Goal: Task Accomplishment & Management: Manage account settings

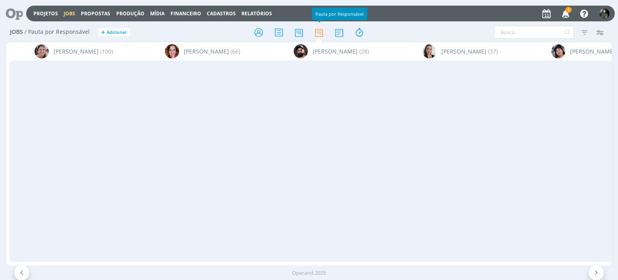
scroll to position [0, 1977]
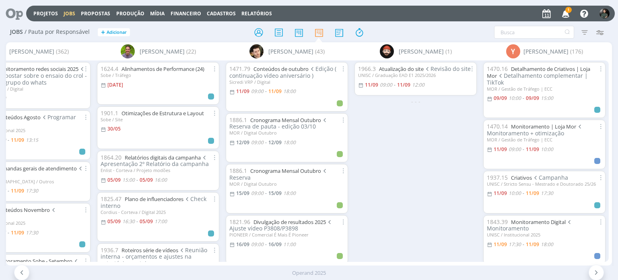
click at [567, 12] on icon "button" at bounding box center [566, 13] width 14 height 14
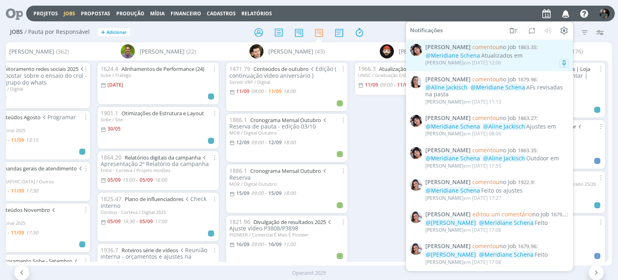
click at [538, 55] on div "@Meridiane Schena Atualizados em" at bounding box center [497, 55] width 143 height 7
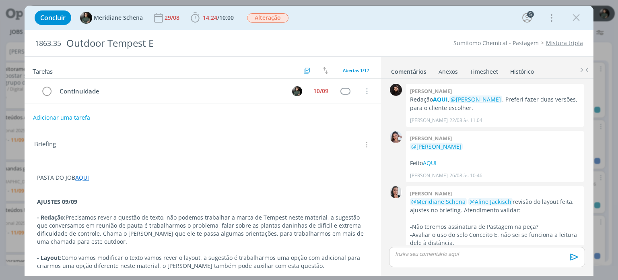
scroll to position [374, 0]
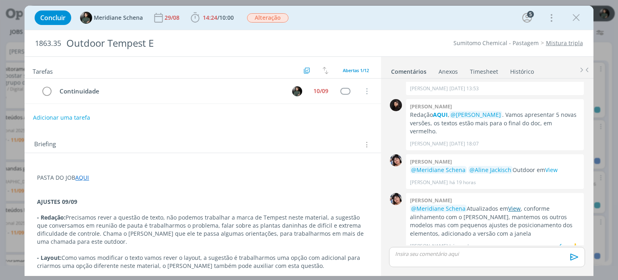
click at [515, 205] on link "View" at bounding box center [515, 209] width 12 height 8
click at [81, 116] on button "Adicionar uma tarefa" at bounding box center [61, 117] width 57 height 14
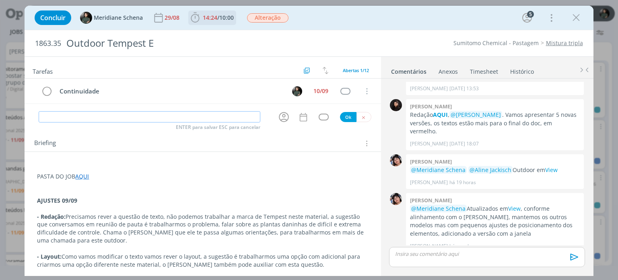
click at [227, 16] on span "10:00" at bounding box center [226, 18] width 14 height 8
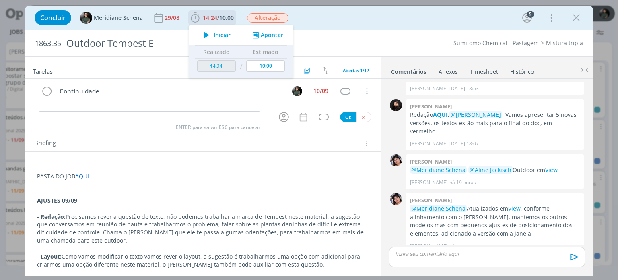
click at [264, 37] on button "Apontar" at bounding box center [266, 35] width 33 height 8
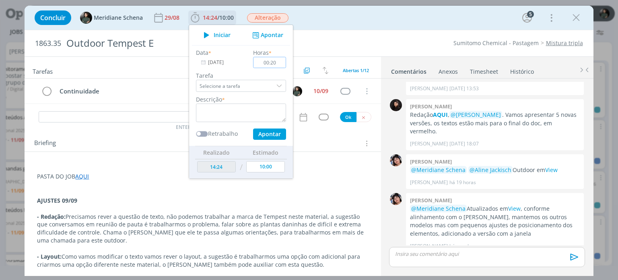
type input "00:20"
click at [242, 109] on textarea "dialog" at bounding box center [241, 112] width 90 height 19
click at [260, 135] on button "Apontar" at bounding box center [269, 133] width 33 height 11
type textarea "validação dos materiais"
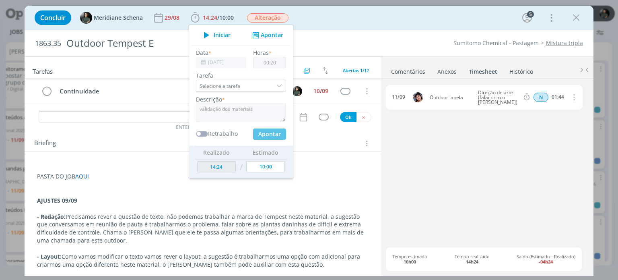
type input "14:44"
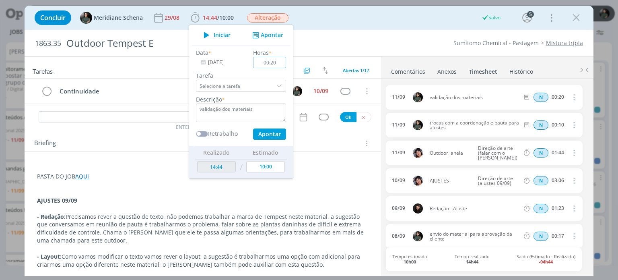
type input "00:00"
click at [391, 43] on div "Sumitomo Chemical - Pastagem Mistura tripla" at bounding box center [472, 43] width 232 height 8
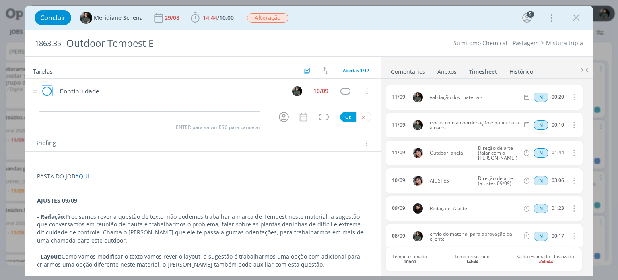
click at [46, 91] on icon "dialog" at bounding box center [46, 91] width 11 height 12
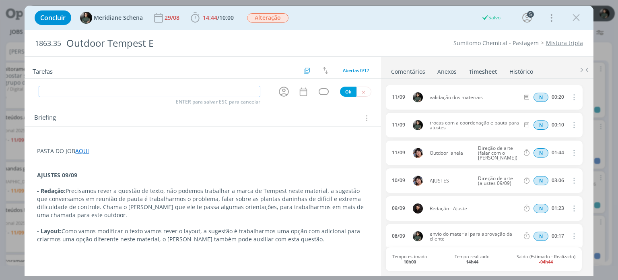
click at [65, 91] on input "dialog" at bounding box center [150, 91] width 222 height 11
type input "Direção de arte (ajusteate"
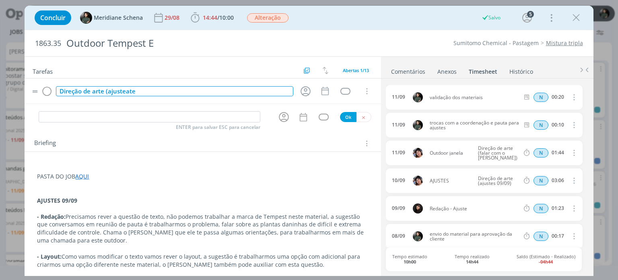
click at [158, 94] on div "Direção de arte (ajusteate" at bounding box center [174, 91] width 237 height 10
click at [302, 93] on icon "dialog" at bounding box center [306, 91] width 10 height 10
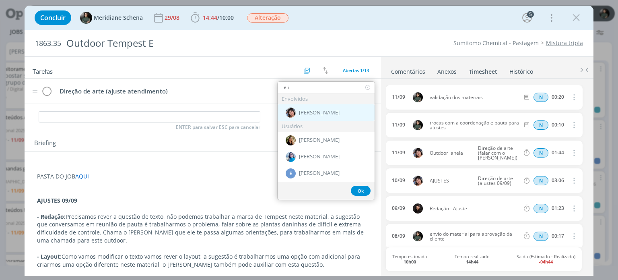
type input "eli"
click at [300, 114] on span "[PERSON_NAME]" at bounding box center [319, 113] width 41 height 6
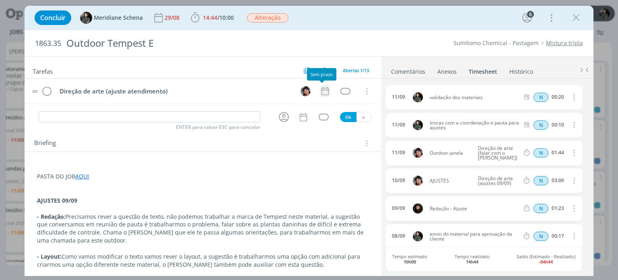
click at [325, 93] on icon "dialog" at bounding box center [324, 91] width 7 height 8
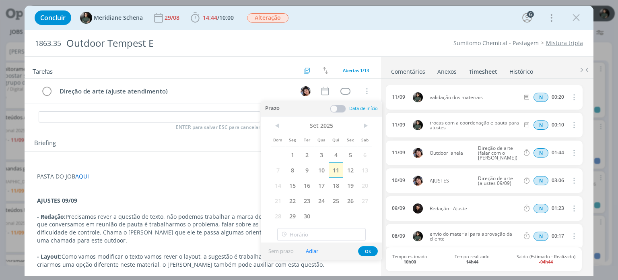
click at [337, 170] on span "11" at bounding box center [336, 169] width 14 height 15
click at [341, 108] on span at bounding box center [338, 109] width 16 height 8
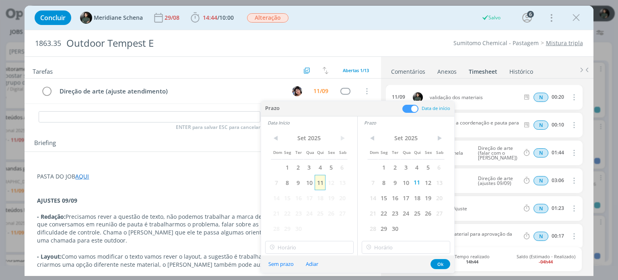
click at [323, 181] on span "11" at bounding box center [320, 182] width 11 height 15
type input "14:00"
click at [300, 247] on input "14:00" at bounding box center [309, 247] width 89 height 13
click at [385, 246] on input "14:00" at bounding box center [406, 247] width 89 height 13
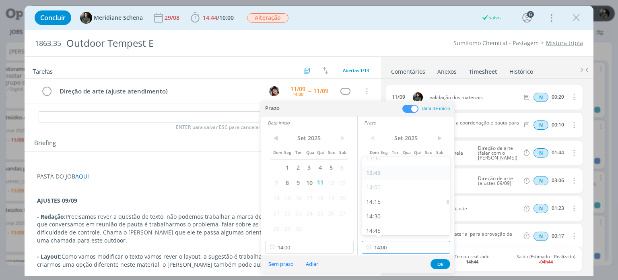
scroll to position [791, 0]
click at [383, 196] on div "14:15" at bounding box center [407, 199] width 90 height 14
type input "14:15"
click at [442, 265] on button "Ok" at bounding box center [441, 264] width 20 height 10
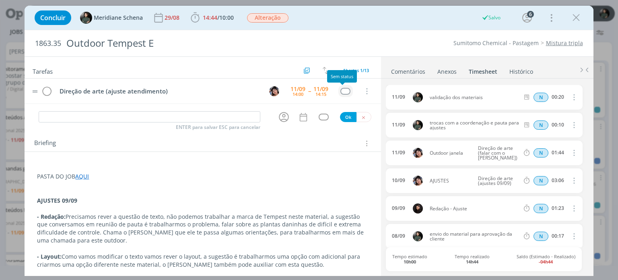
click at [343, 95] on td "dialog" at bounding box center [346, 91] width 14 height 12
click at [342, 93] on div "dialog" at bounding box center [346, 91] width 10 height 7
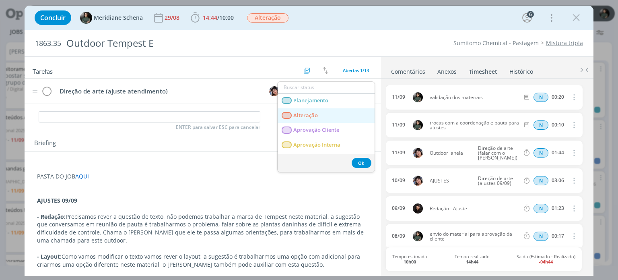
click at [330, 119] on link "Alteração" at bounding box center [326, 115] width 97 height 15
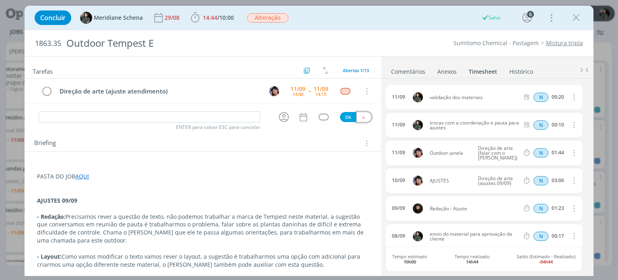
click at [361, 117] on icon "dialog" at bounding box center [363, 117] width 5 height 5
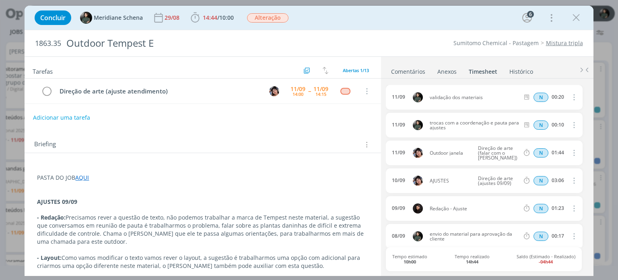
click at [399, 69] on link "Comentários" at bounding box center [408, 70] width 35 height 12
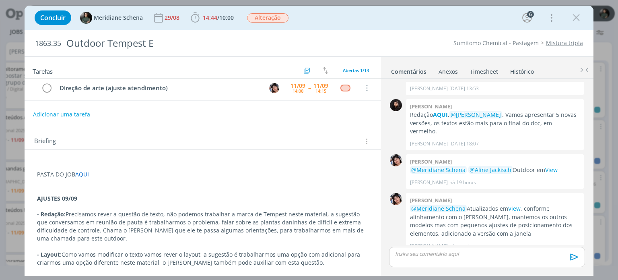
scroll to position [0, 0]
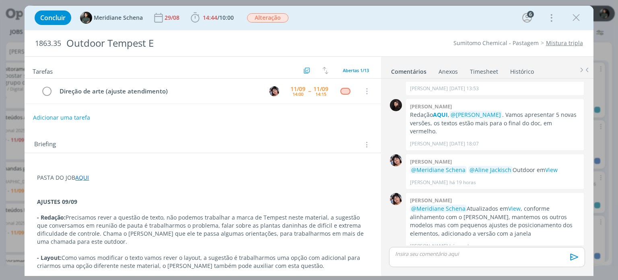
click at [116, 177] on p "PASTA DO JOB AQUI" at bounding box center [202, 178] width 331 height 8
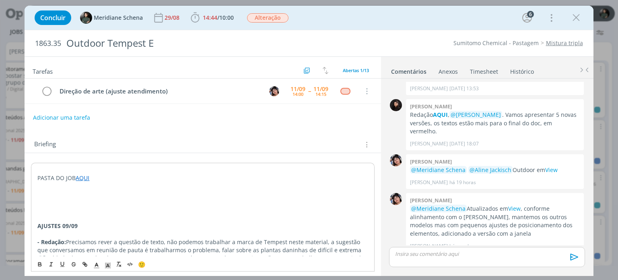
click at [406, 256] on p "dialog" at bounding box center [487, 253] width 183 height 7
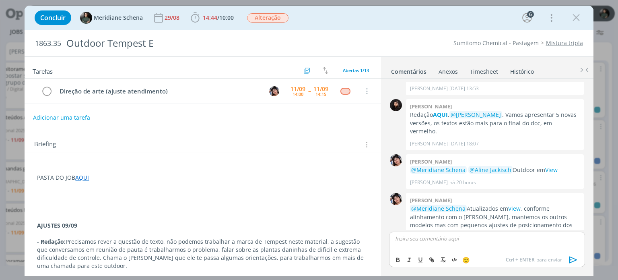
scroll to position [389, 0]
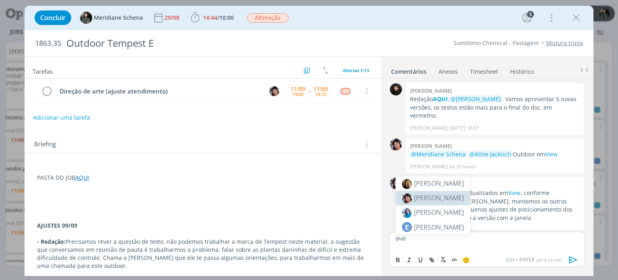
click at [434, 202] on li "[PERSON_NAME]" at bounding box center [433, 198] width 74 height 14
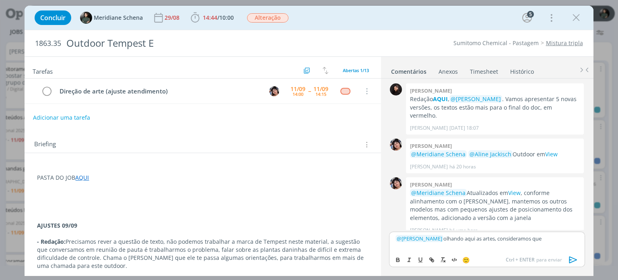
click at [434, 248] on div "﻿ @ Eliana Hochscheidt ﻿ olhando aqui as artes, consideramos que" at bounding box center [487, 242] width 196 height 20
click at [455, 249] on div "﻿ @ Eliana Hochscheidt ﻿ olhando aqui as artes, consideramos que" at bounding box center [487, 242] width 196 height 20
click at [602, 238] on div "Concluir Meridiane Schena 29/08 14:44 / 10:00 Iniciar Apontar Data * 11/09/2025…" at bounding box center [309, 140] width 618 height 280
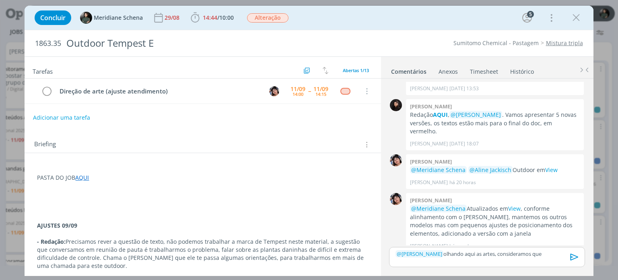
click at [552, 252] on p "﻿ @ Eliana Hochscheidt ﻿ olhando aqui as artes, consideramos que" at bounding box center [487, 253] width 183 height 7
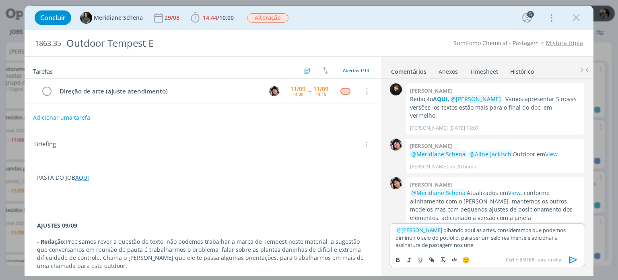
click at [480, 250] on div "﻿ @ Eliana Hochscheidt ﻿ olhando aqui as artes, consideramos que podemos diminu…" at bounding box center [487, 237] width 196 height 28
click at [571, 259] on icon "dialog" at bounding box center [574, 260] width 12 height 12
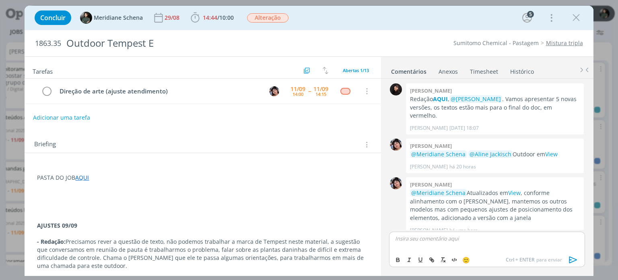
scroll to position [436, 0]
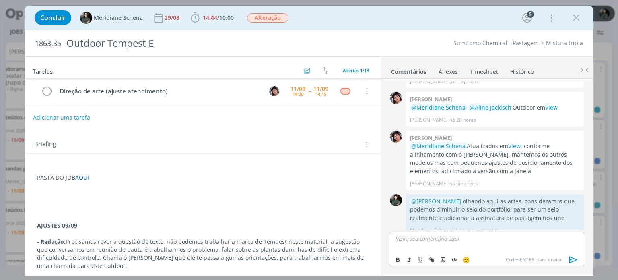
click at [577, 19] on icon "dialog" at bounding box center [577, 18] width 12 height 12
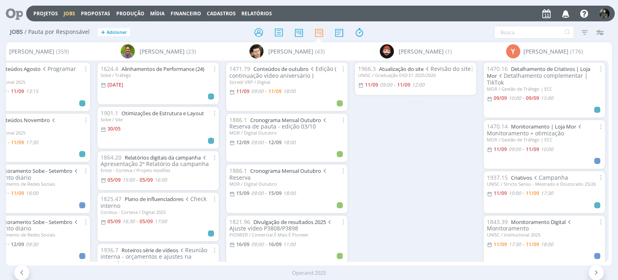
click at [416, 185] on div "1966.3 Atualização do site Revisão do site UNISC / Graduação EAD E1 2025/2026 1…" at bounding box center [416, 160] width 129 height 201
click at [436, 207] on div "1966.3 Atualização do site Revisão do site UNISC / Graduação EAD E1 2025/2026 1…" at bounding box center [416, 160] width 129 height 201
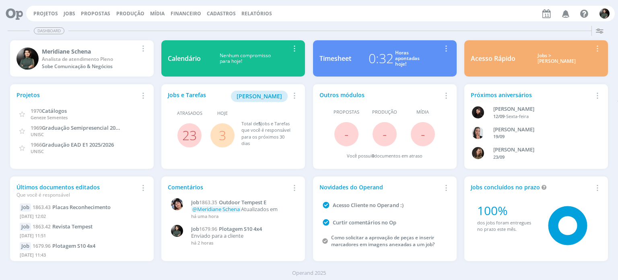
click at [74, 8] on div "Projetos Jobs Propostas Produção [GEOGRAPHIC_DATA] Financeiro Cadastros Relatór…" at bounding box center [320, 14] width 589 height 16
click at [71, 12] on link "Jobs" at bounding box center [70, 13] width 12 height 7
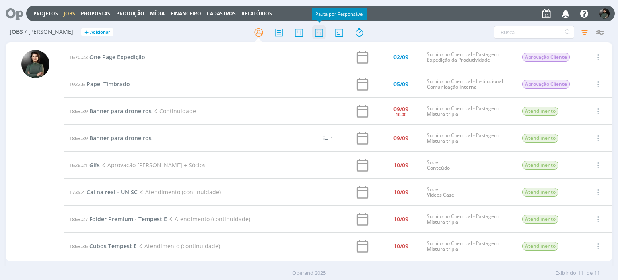
click at [323, 34] on icon at bounding box center [319, 33] width 14 height 16
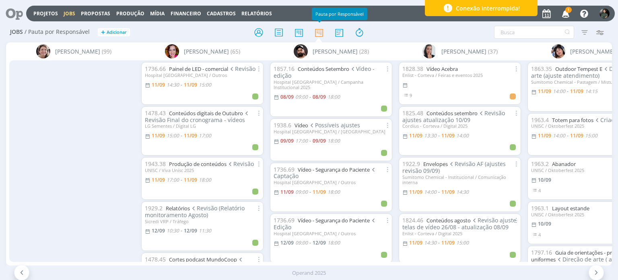
scroll to position [0, 205]
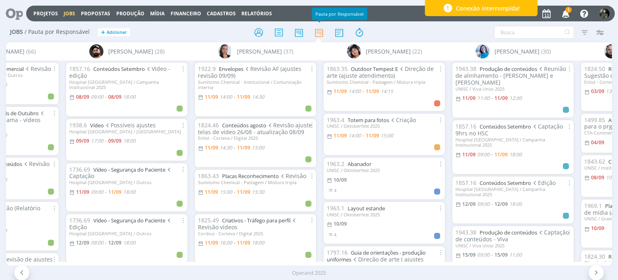
click at [312, 25] on link at bounding box center [319, 32] width 14 height 14
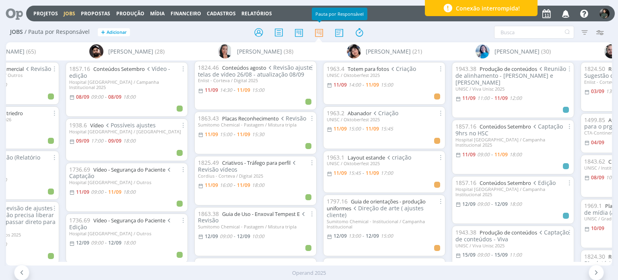
scroll to position [81, 0]
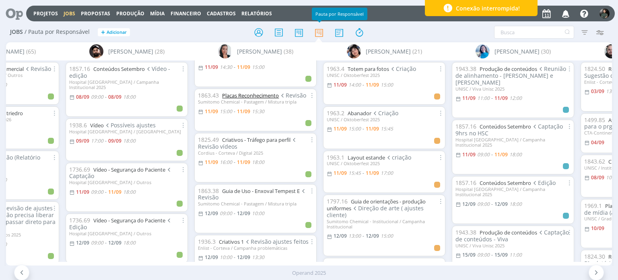
click at [240, 99] on link "Placas Reconhecimento" at bounding box center [250, 95] width 57 height 7
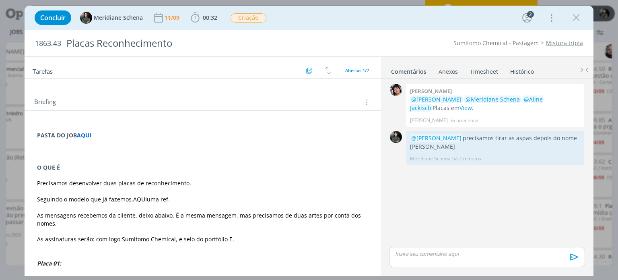
scroll to position [81, 0]
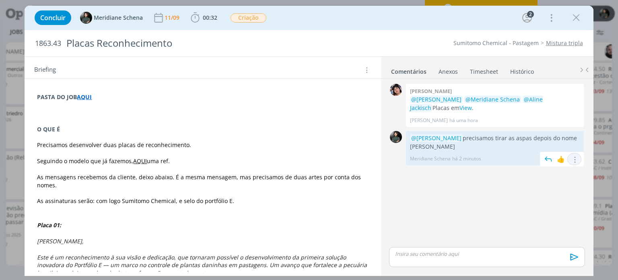
click at [576, 161] on icon "dialog" at bounding box center [575, 160] width 9 height 8
click at [543, 180] on link "Excluir" at bounding box center [548, 183] width 64 height 13
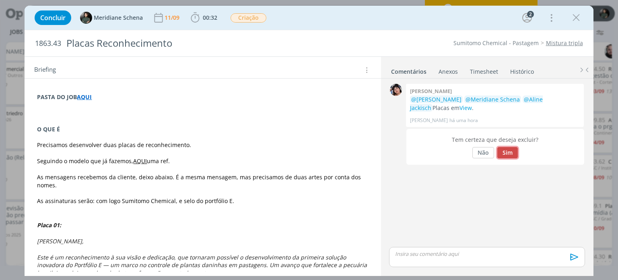
click at [505, 153] on button "Sim" at bounding box center [508, 152] width 21 height 11
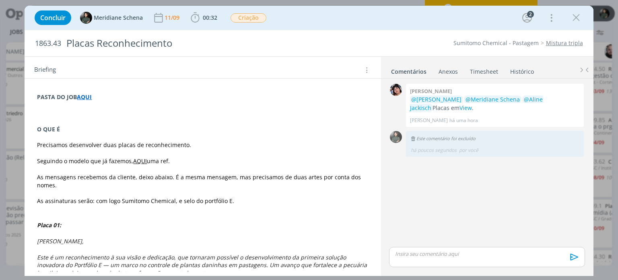
click at [62, 117] on p "dialog" at bounding box center [202, 121] width 331 height 8
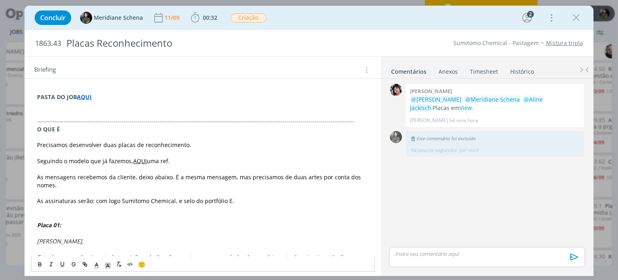
click at [60, 103] on p "dialog" at bounding box center [202, 105] width 331 height 8
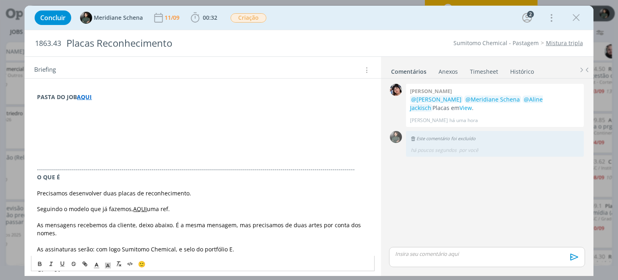
click at [42, 115] on p "dialog" at bounding box center [202, 113] width 331 height 8
click at [50, 109] on p "AJUSTES CLIENTE" at bounding box center [202, 113] width 331 height 8
click at [51, 109] on p "AJUSTES CLIENTE" at bounding box center [202, 113] width 331 height 8
click at [40, 264] on icon "dialog" at bounding box center [40, 264] width 6 height 6
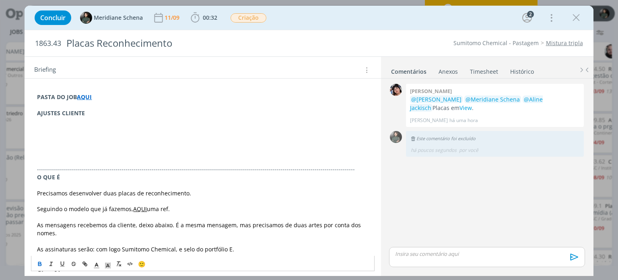
click at [82, 161] on p "dialog" at bounding box center [202, 161] width 331 height 8
click at [46, 122] on p "dialog" at bounding box center [202, 121] width 331 height 8
click at [460, 110] on link "View" at bounding box center [466, 108] width 12 height 8
click at [460, 106] on link "View" at bounding box center [466, 108] width 12 height 8
click at [154, 112] on p "AJUSTES CLIENTE" at bounding box center [202, 113] width 331 height 8
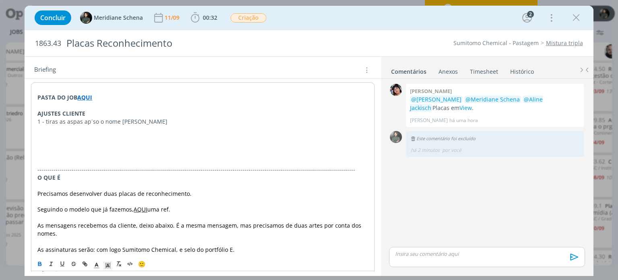
click at [150, 115] on p "AJUSTES CLIENTE" at bounding box center [202, 114] width 331 height 8
click at [150, 119] on p "1 - tiras as aspas ap´so o nome Joel" at bounding box center [202, 122] width 331 height 8
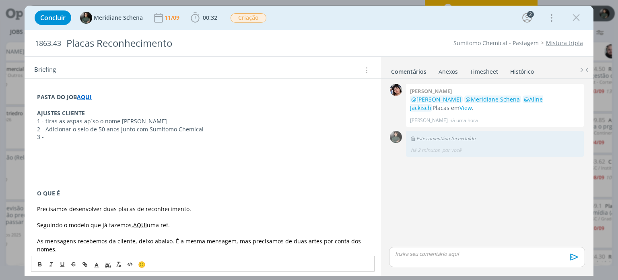
click at [65, 131] on p "2 - Adicionar o selo de 50 anos junto com Sumitomo Chemical" at bounding box center [202, 129] width 331 height 8
click at [61, 139] on p "3 -" at bounding box center [202, 137] width 331 height 8
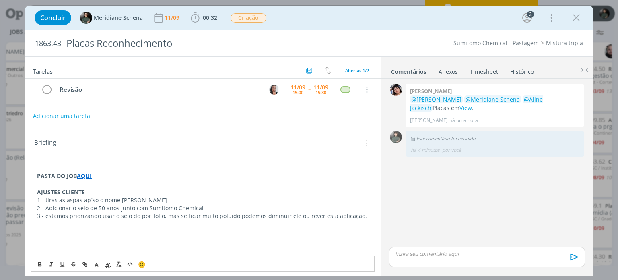
scroll to position [0, 0]
click at [123, 172] on p "dialog" at bounding box center [202, 169] width 331 height 8
click at [118, 180] on p "PASTA DO JOB AQUI" at bounding box center [202, 178] width 331 height 8
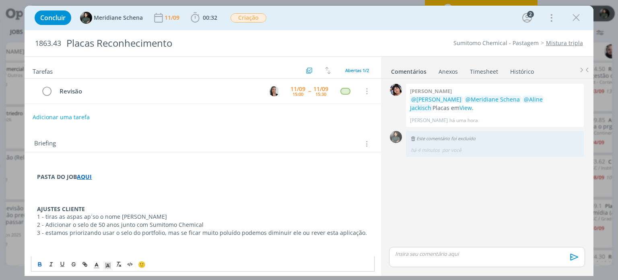
click at [75, 118] on button "Adicionar uma tarefa" at bounding box center [61, 117] width 57 height 14
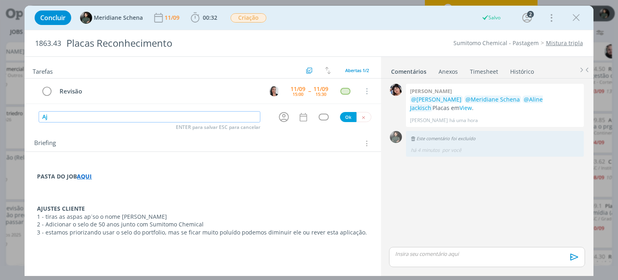
type input "A"
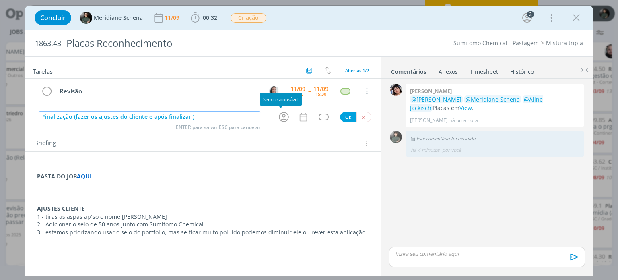
click at [281, 118] on icon "dialog" at bounding box center [284, 117] width 10 height 10
type input "Finalização (fazer os ajustes do cliente e após finalizar )"
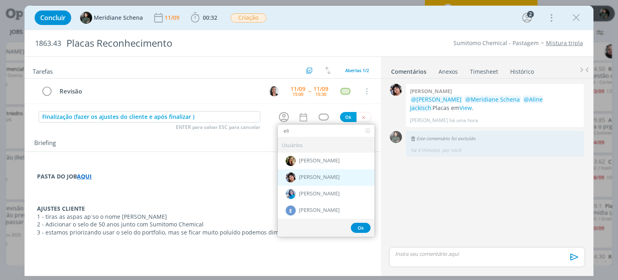
type input "eli"
click at [321, 170] on div "[PERSON_NAME]" at bounding box center [326, 177] width 97 height 17
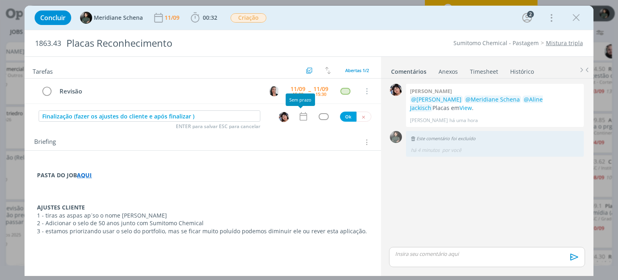
click at [299, 114] on icon "dialog" at bounding box center [303, 116] width 10 height 10
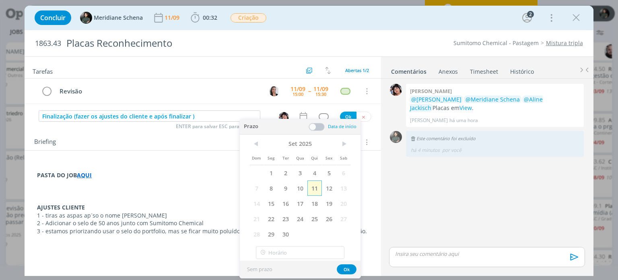
click at [311, 191] on span "11" at bounding box center [315, 187] width 14 height 15
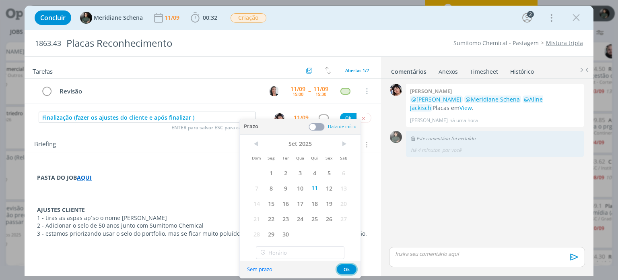
click at [348, 270] on button "Ok" at bounding box center [347, 269] width 20 height 10
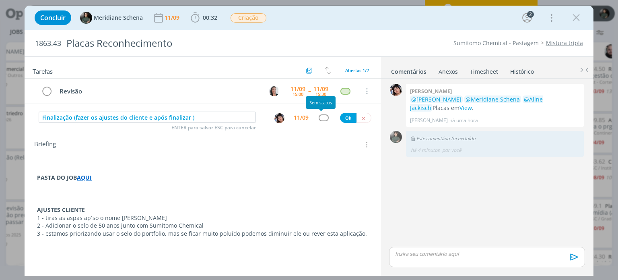
click at [321, 117] on div "dialog" at bounding box center [324, 117] width 10 height 7
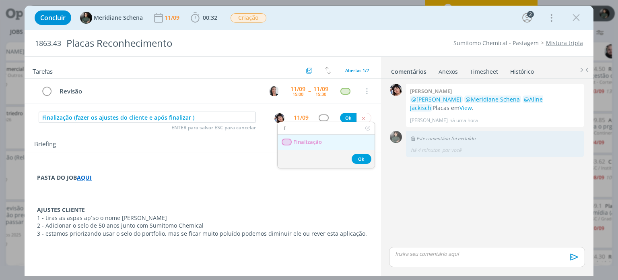
type input "f"
drag, startPoint x: 321, startPoint y: 140, endPoint x: 335, endPoint y: 127, distance: 18.8
click at [321, 140] on span "Finalização" at bounding box center [308, 142] width 29 height 6
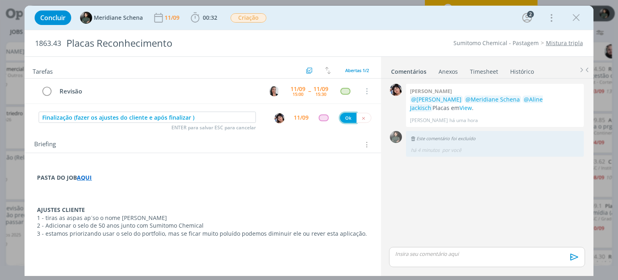
click at [343, 115] on button "Ok" at bounding box center [348, 118] width 17 height 10
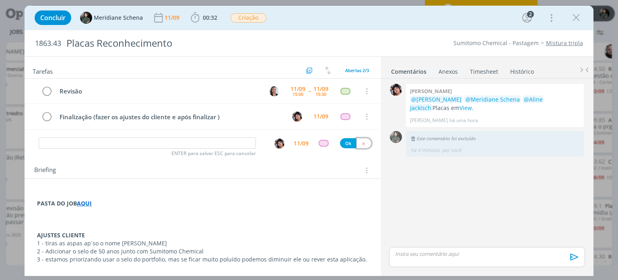
click at [361, 144] on icon "dialog" at bounding box center [363, 143] width 5 height 5
drag, startPoint x: 554, startPoint y: 17, endPoint x: 549, endPoint y: 23, distance: 7.4
click at [554, 17] on icon "dialog" at bounding box center [551, 17] width 11 height 13
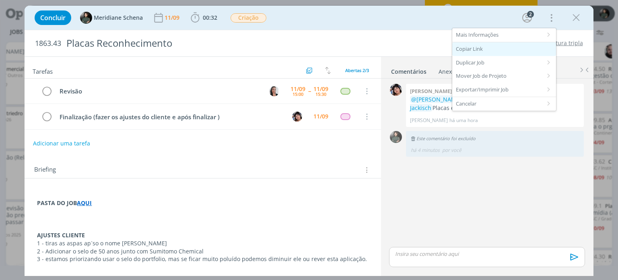
click at [500, 50] on div "Copiar Link" at bounding box center [505, 49] width 104 height 14
click at [432, 184] on div "0 Eliana hochscheidt @Caroline Pieczarka @Meridiane Schena @Aline Jackisch Plac…" at bounding box center [487, 163] width 202 height 163
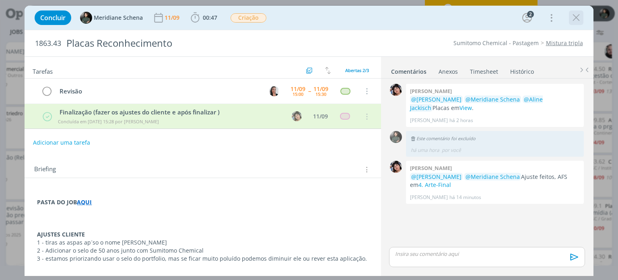
click at [581, 19] on icon "dialog" at bounding box center [577, 18] width 12 height 12
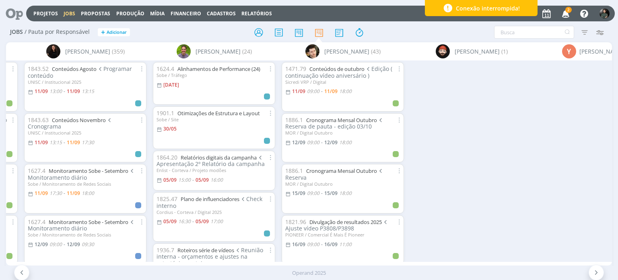
scroll to position [0, 1524]
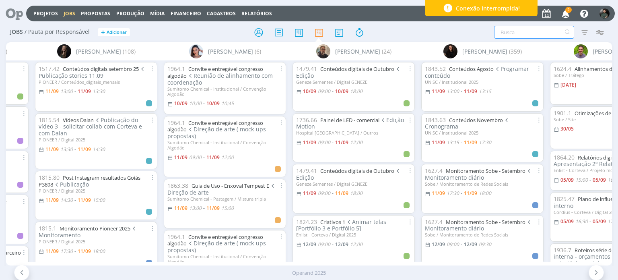
click at [517, 33] on input "text" at bounding box center [534, 32] width 80 height 13
type input "t"
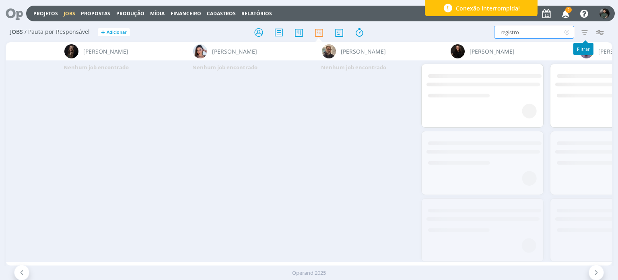
type input "registro"
click at [585, 30] on icon "button" at bounding box center [585, 32] width 14 height 14
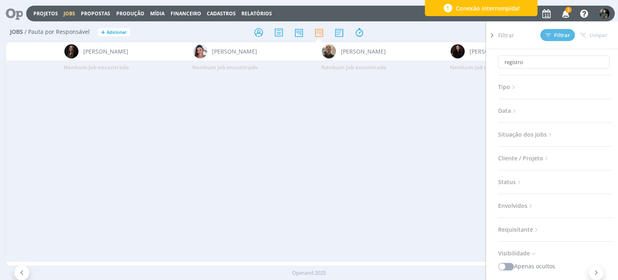
click at [538, 157] on span "Cliente / Projeto" at bounding box center [524, 158] width 52 height 10
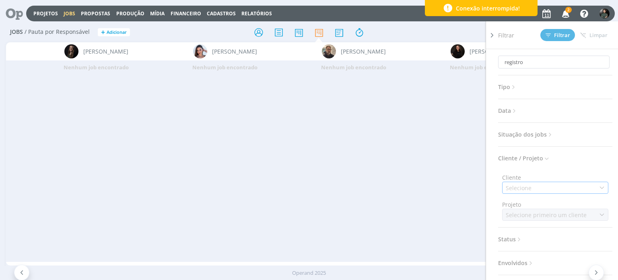
click at [538, 189] on div "Selecione" at bounding box center [556, 188] width 106 height 12
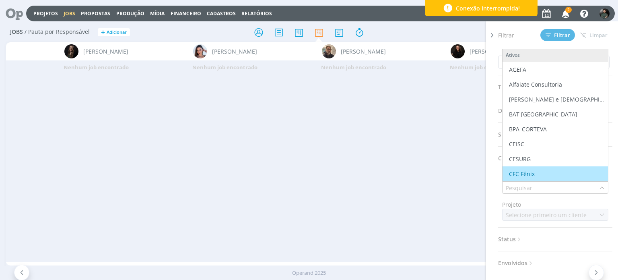
click at [488, 162] on div at bounding box center [492, 147] width 12 height 253
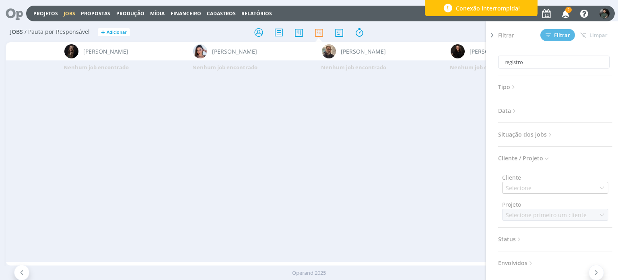
click at [385, 134] on div "Nenhum job encontrado" at bounding box center [354, 160] width 129 height 201
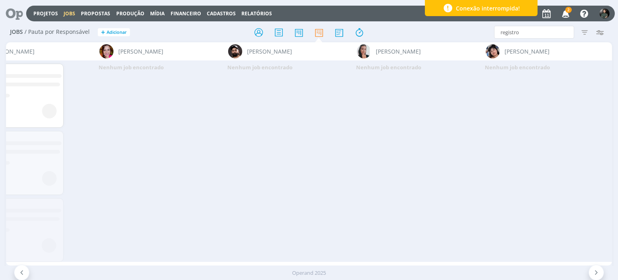
scroll to position [0, 0]
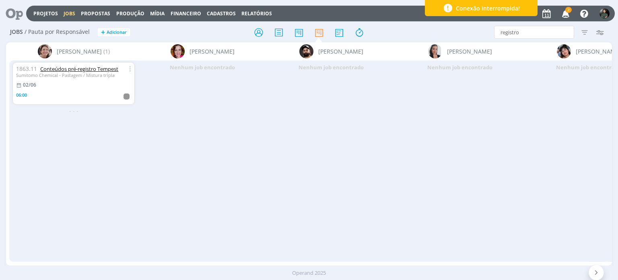
click at [76, 70] on link "Conteúdos pré-registro Tempest" at bounding box center [79, 68] width 78 height 7
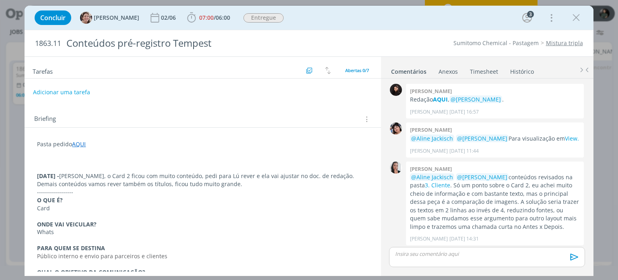
scroll to position [439, 0]
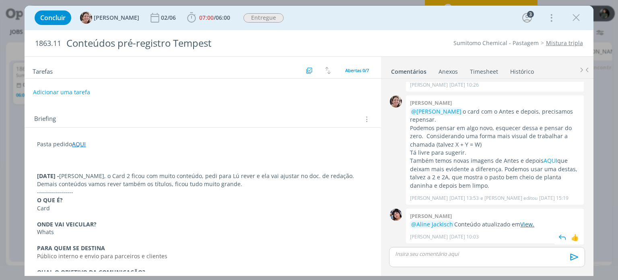
click at [525, 223] on link "View." at bounding box center [528, 224] width 14 height 8
click at [575, 22] on icon "dialog" at bounding box center [577, 18] width 12 height 12
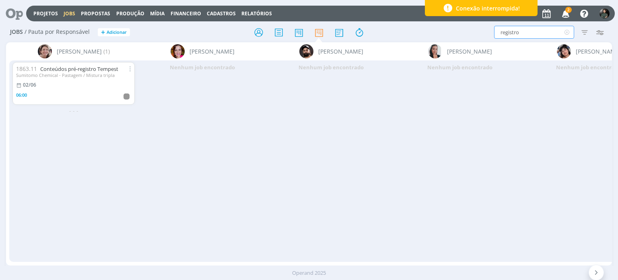
drag, startPoint x: 532, startPoint y: 34, endPoint x: 490, endPoint y: 35, distance: 41.5
click at [492, 34] on div "registro Filtrar Filtrar Limpar registro Tipo Jobs e Tarefas Data Personalizado…" at bounding box center [511, 32] width 194 height 13
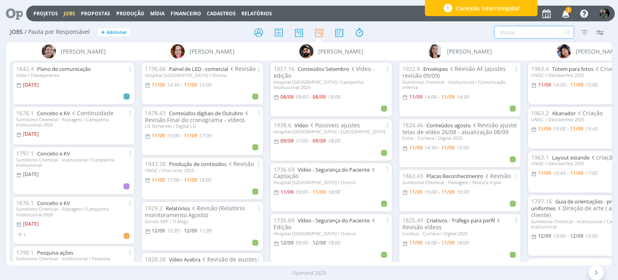
click at [506, 32] on input "text" at bounding box center [534, 32] width 80 height 13
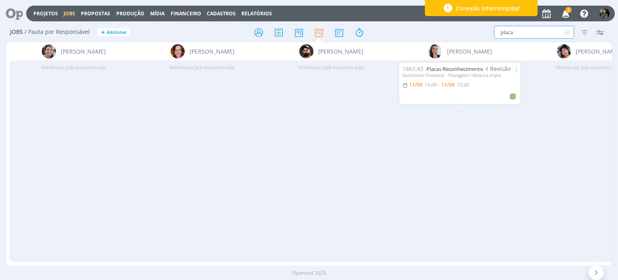
click at [568, 13] on icon "button" at bounding box center [566, 13] width 14 height 14
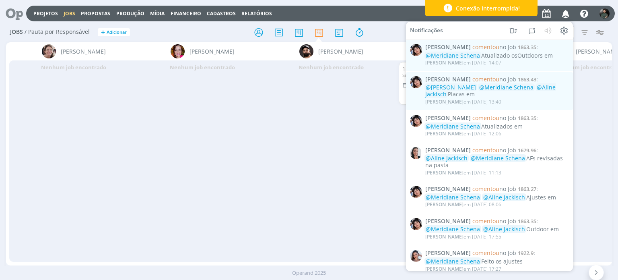
click at [353, 111] on div "Nenhum job encontrado" at bounding box center [331, 160] width 129 height 201
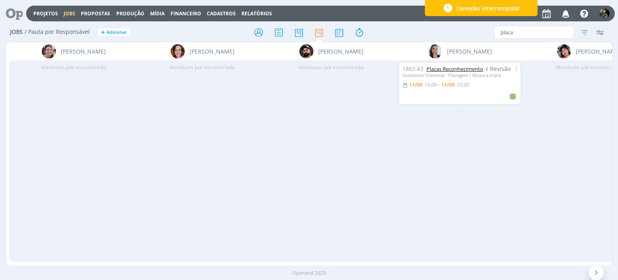
click at [446, 70] on link "Placas Reconhecimento" at bounding box center [455, 68] width 57 height 7
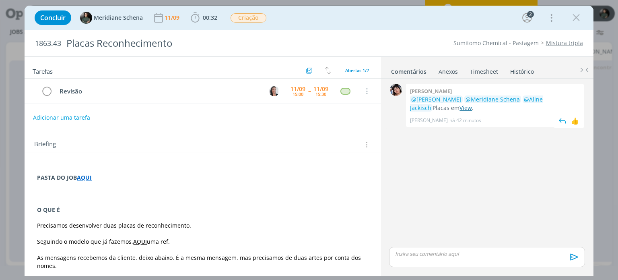
click at [460, 106] on link "View" at bounding box center [466, 108] width 12 height 8
click at [577, 19] on icon "dialog" at bounding box center [577, 18] width 12 height 12
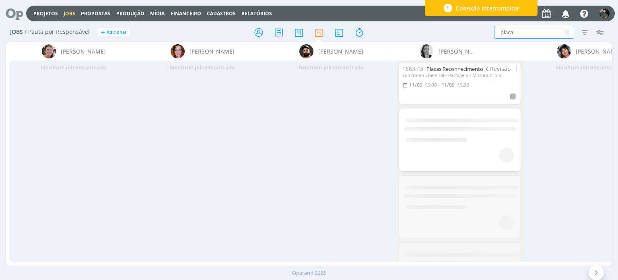
click at [517, 34] on input "placa" at bounding box center [534, 32] width 80 height 13
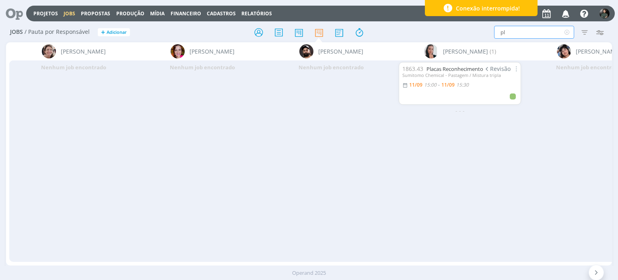
type input "p"
type input "folder"
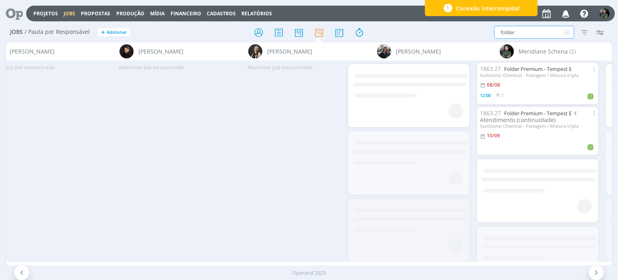
scroll to position [0, 972]
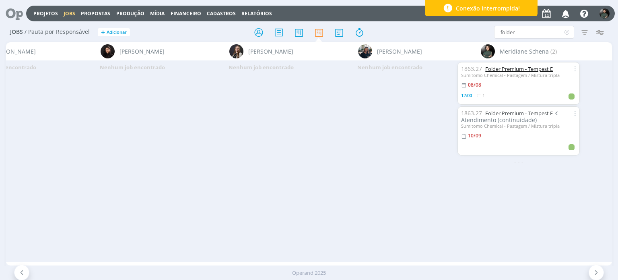
click at [519, 67] on link "Folder Premium - Tempest E" at bounding box center [520, 68] width 68 height 7
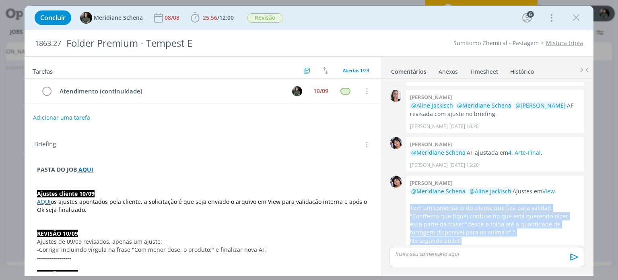
drag, startPoint x: 475, startPoint y: 228, endPoint x: 412, endPoint y: 195, distance: 71.9
click at [412, 195] on div "@Meridiane Schena @Aline Jackisch Ajustes em View . Tem um comentário do client…" at bounding box center [495, 216] width 170 height 58
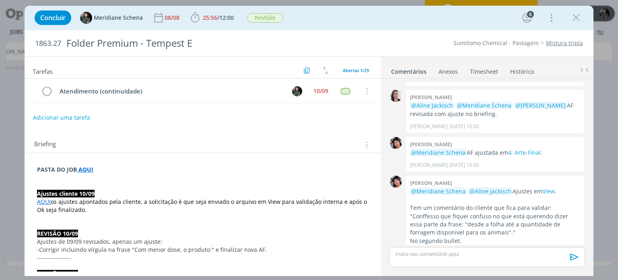
click at [394, 193] on div "0" at bounding box center [396, 218] width 20 height 84
click at [50, 118] on button "Adicionar uma tarefa" at bounding box center [61, 117] width 57 height 14
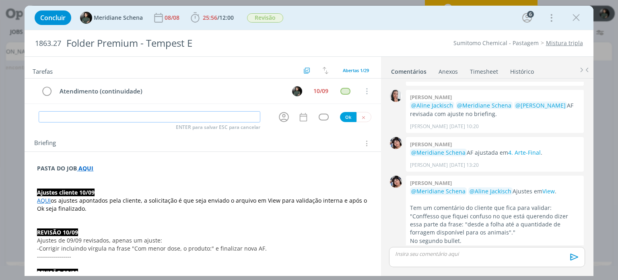
click at [52, 116] on input "dialog" at bounding box center [150, 116] width 222 height 11
click at [119, 117] on input "dialog" at bounding box center [150, 116] width 222 height 11
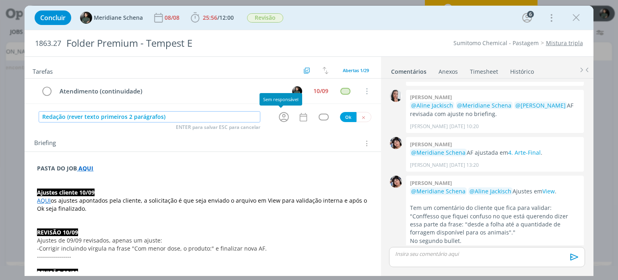
click at [278, 117] on icon "dialog" at bounding box center [284, 117] width 12 height 12
type input "Redação (rever texto primeiros 2 parágrafos)"
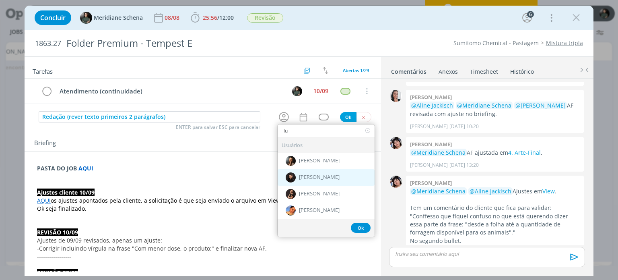
type input "lu"
click at [316, 179] on span "[PERSON_NAME]" at bounding box center [319, 177] width 41 height 6
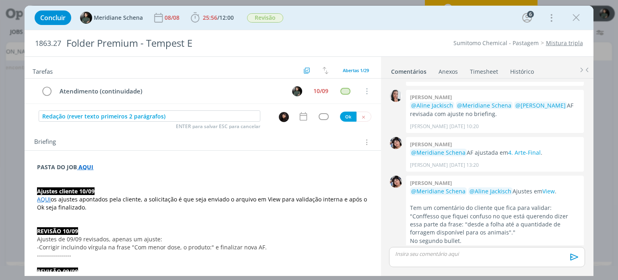
click at [298, 119] on icon "dialog" at bounding box center [303, 116] width 10 height 10
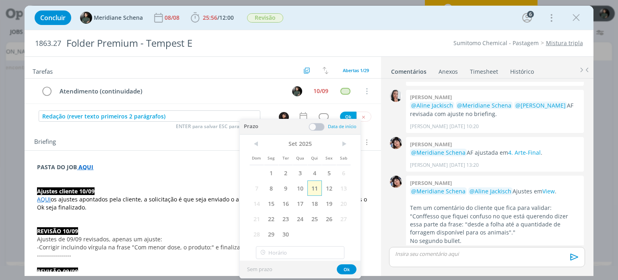
click at [315, 192] on span "11" at bounding box center [315, 187] width 14 height 15
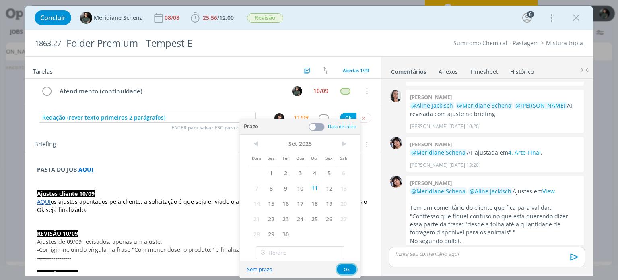
click at [348, 269] on button "Ok" at bounding box center [347, 269] width 20 height 10
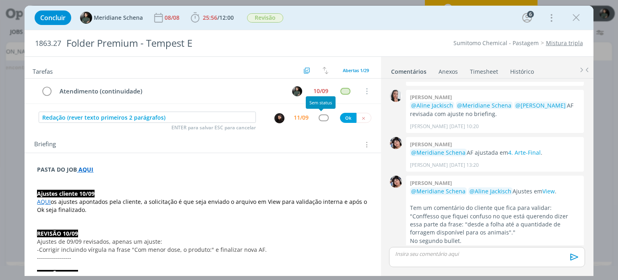
click at [320, 119] on div "dialog" at bounding box center [324, 117] width 10 height 7
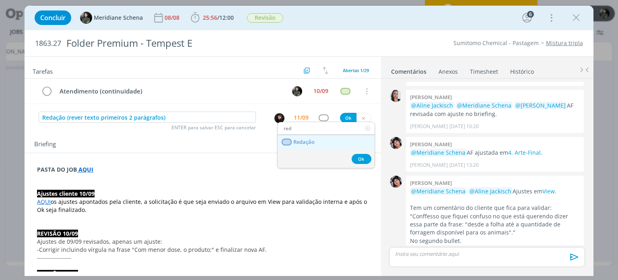
type input "red"
drag, startPoint x: 314, startPoint y: 138, endPoint x: 329, endPoint y: 128, distance: 17.3
click at [314, 139] on span "Redação" at bounding box center [304, 142] width 21 height 6
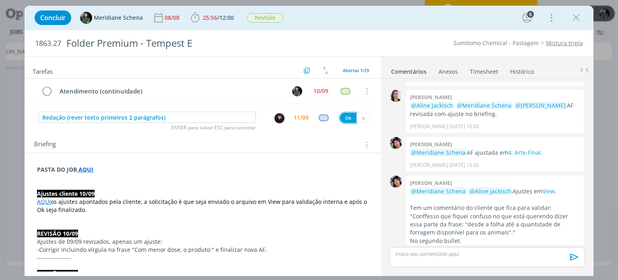
click at [346, 115] on button "Ok" at bounding box center [348, 118] width 17 height 10
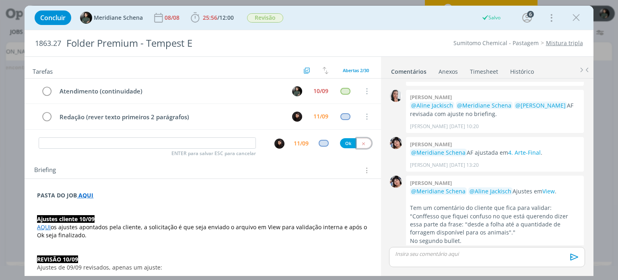
click at [364, 140] on button "dialog" at bounding box center [364, 143] width 15 height 10
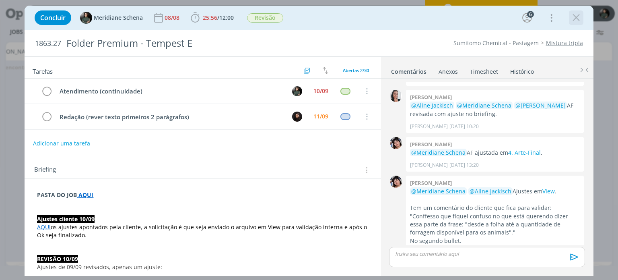
drag, startPoint x: 579, startPoint y: 18, endPoint x: 458, endPoint y: 85, distance: 138.4
click at [579, 18] on icon "dialog" at bounding box center [577, 18] width 12 height 12
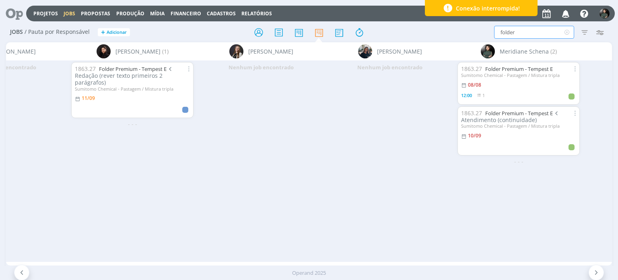
click at [525, 31] on input "folder" at bounding box center [534, 32] width 80 height 13
type input "f"
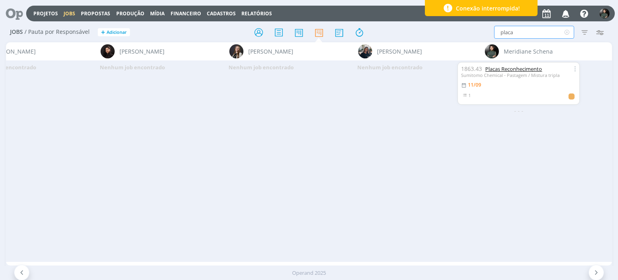
type input "placa"
click at [515, 70] on link "Placas Reconhecimento" at bounding box center [514, 68] width 57 height 7
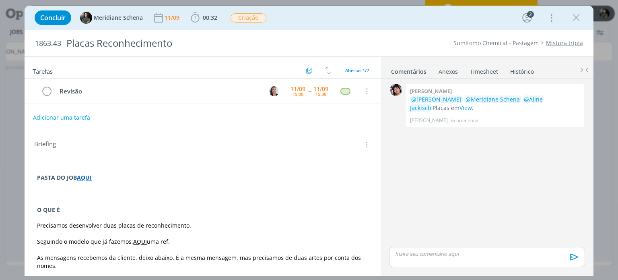
click at [429, 251] on p "dialog" at bounding box center [487, 253] width 183 height 7
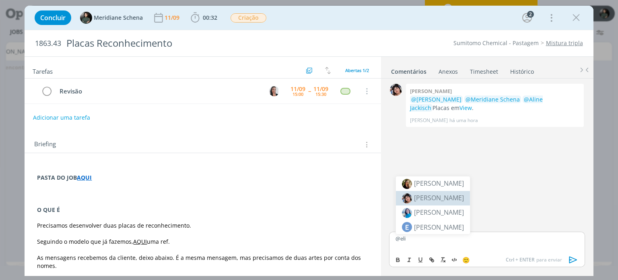
click at [450, 198] on span "[PERSON_NAME]" at bounding box center [439, 197] width 50 height 9
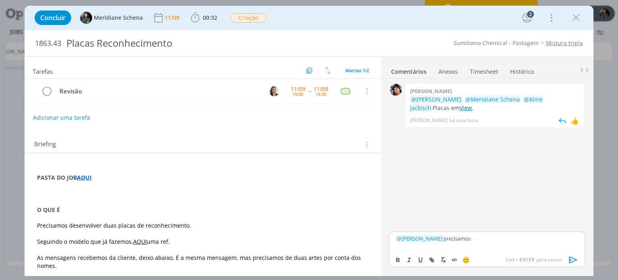
click at [460, 104] on link "View" at bounding box center [466, 108] width 12 height 8
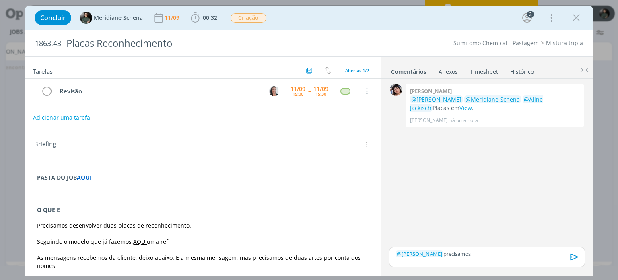
click at [505, 254] on p "﻿ @ Eliana Hochscheidt ﻿ precisamos" at bounding box center [487, 253] width 183 height 7
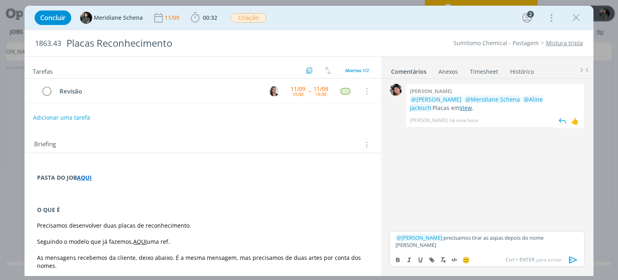
click at [460, 108] on link "View" at bounding box center [466, 108] width 12 height 8
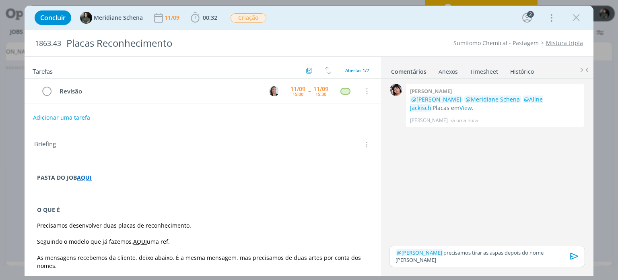
click at [565, 252] on p "﻿ @ Eliana Hochscheidt ﻿ precisamos tirar as aspas depois do nome Joel" at bounding box center [487, 256] width 183 height 15
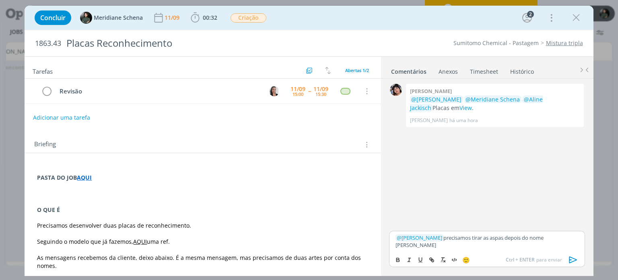
click at [573, 259] on icon "dialog" at bounding box center [574, 260] width 12 height 12
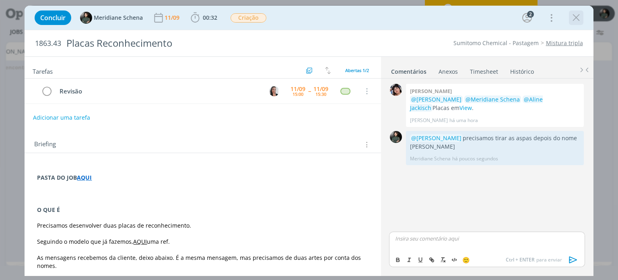
click at [581, 17] on icon "dialog" at bounding box center [577, 18] width 12 height 12
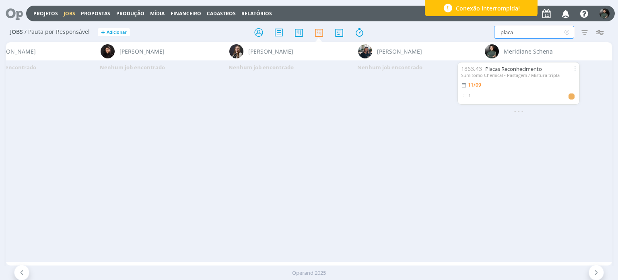
click at [538, 35] on input "placa" at bounding box center [534, 32] width 80 height 13
click at [565, 32] on icon at bounding box center [568, 32] width 10 height 13
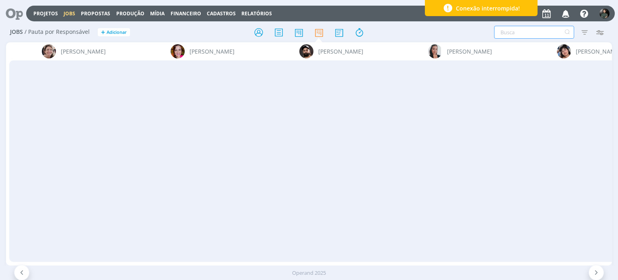
scroll to position [0, 972]
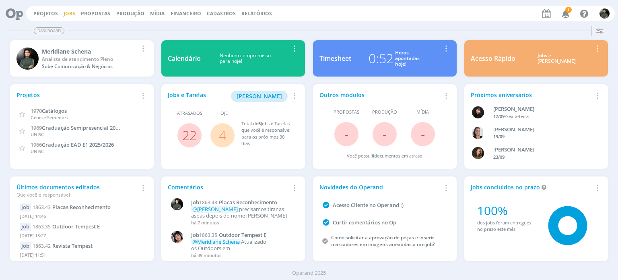
click at [66, 14] on link "Jobs" at bounding box center [70, 13] width 12 height 7
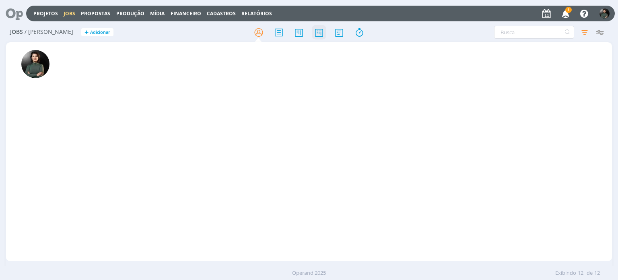
click at [314, 33] on icon at bounding box center [319, 33] width 14 height 16
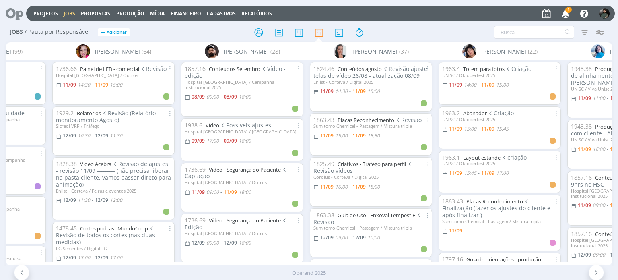
scroll to position [0, 113]
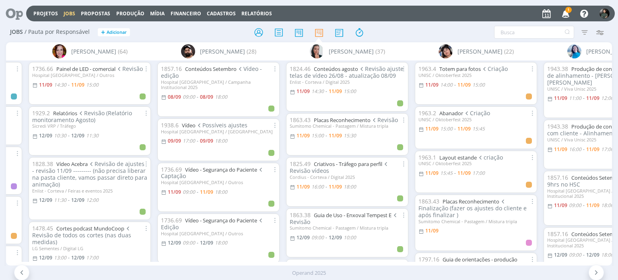
drag, startPoint x: 128, startPoint y: 264, endPoint x: 154, endPoint y: 273, distance: 28.0
click at [154, 273] on div "Operand 2025" at bounding box center [309, 273] width 618 height 8
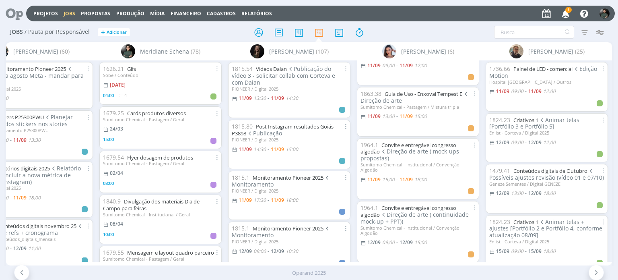
scroll to position [71, 0]
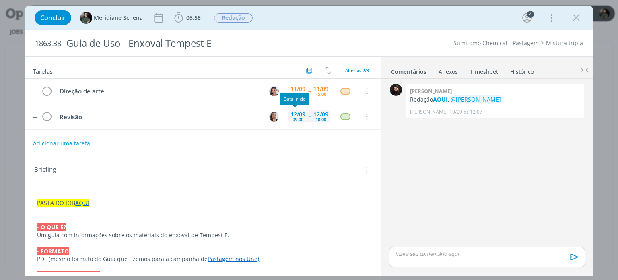
click at [301, 114] on div "12/09" at bounding box center [298, 115] width 15 height 6
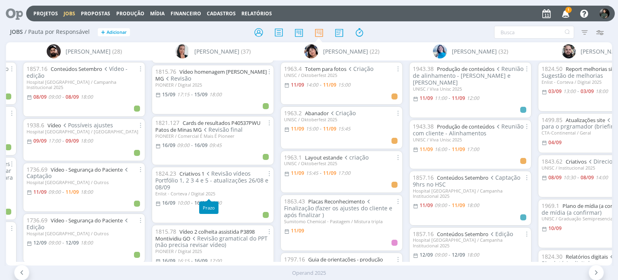
scroll to position [685, 0]
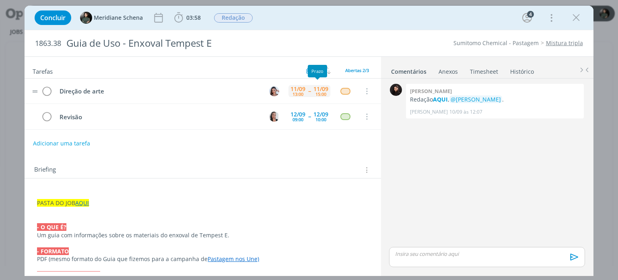
click at [316, 93] on div "15:00" at bounding box center [321, 94] width 11 height 4
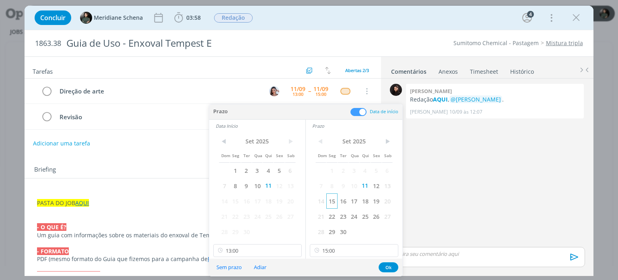
click at [331, 204] on span "15" at bounding box center [332, 200] width 11 height 15
click at [234, 198] on span "15" at bounding box center [235, 200] width 11 height 15
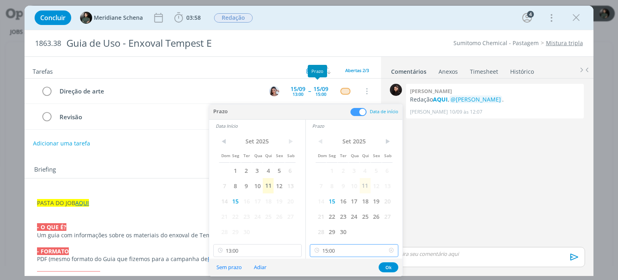
click at [340, 252] on input "15:00" at bounding box center [354, 250] width 89 height 13
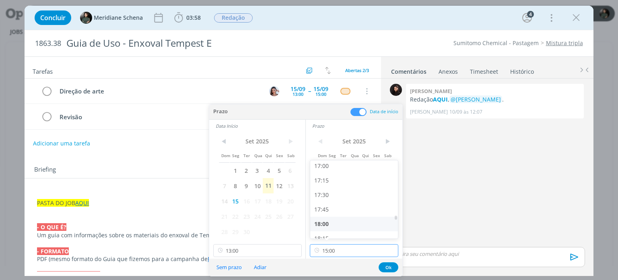
scroll to position [1010, 0]
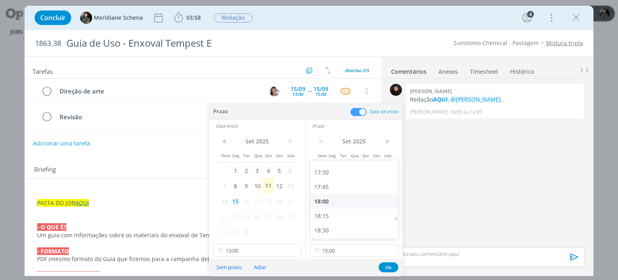
click at [334, 200] on div "18:00" at bounding box center [355, 201] width 90 height 14
type input "18:00"
click at [383, 267] on button "Ok" at bounding box center [389, 267] width 20 height 10
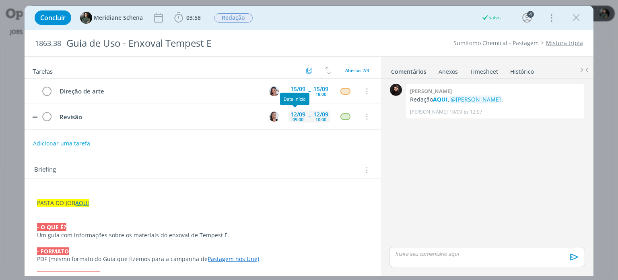
click at [304, 115] on div "[DATE] 09:00" at bounding box center [298, 116] width 19 height 12
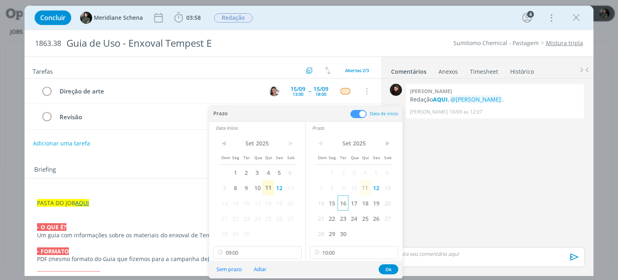
click at [346, 203] on span "16" at bounding box center [343, 202] width 11 height 15
click at [249, 202] on span "16" at bounding box center [246, 202] width 11 height 15
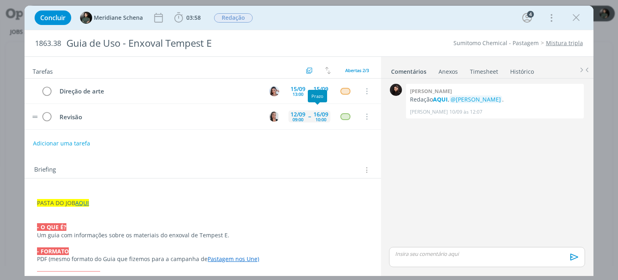
click at [312, 118] on div "[DATE] 10:00" at bounding box center [321, 116] width 19 height 17
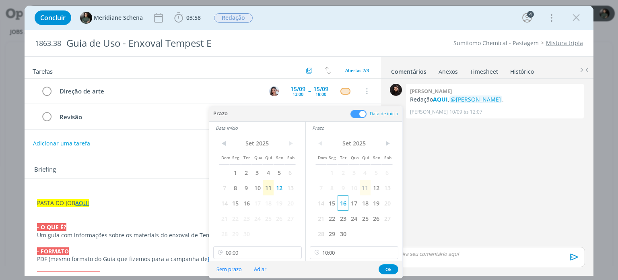
click at [344, 205] on span "16" at bounding box center [343, 202] width 11 height 15
click at [250, 204] on span "16" at bounding box center [246, 202] width 11 height 15
click at [237, 253] on input "09:00" at bounding box center [257, 252] width 89 height 13
click at [362, 251] on input "10:00" at bounding box center [354, 252] width 89 height 13
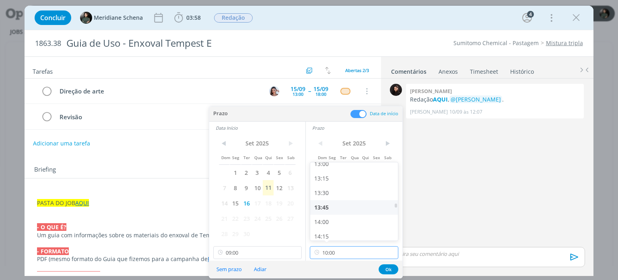
scroll to position [760, 0]
click at [339, 227] on div "14:00" at bounding box center [355, 221] width 90 height 14
type input "14:00"
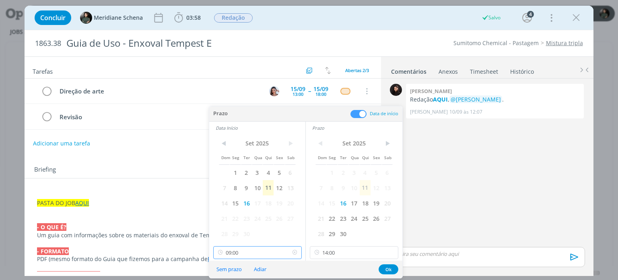
click at [267, 253] on input "09:00" at bounding box center [257, 252] width 89 height 13
click at [241, 185] on div "13:00" at bounding box center [258, 181] width 90 height 14
type input "13:00"
click at [385, 268] on button "Ok" at bounding box center [389, 269] width 20 height 10
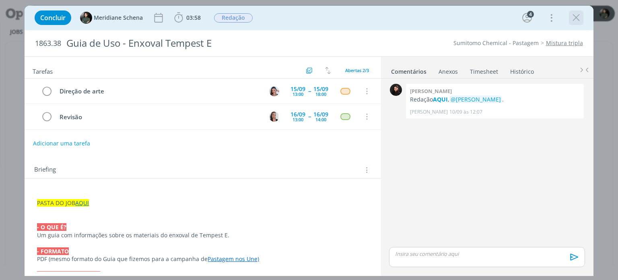
click at [578, 20] on icon "dialog" at bounding box center [577, 18] width 12 height 12
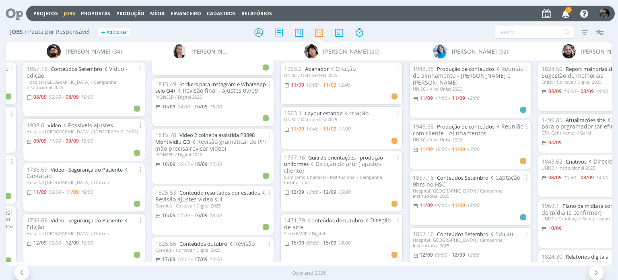
scroll to position [709, 0]
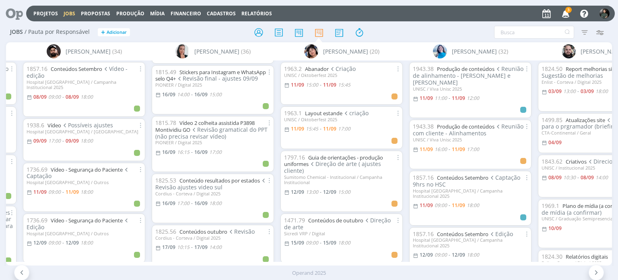
click at [538, 40] on div "Jobs / Pauta por Responsável + Adicionar Filtrar Filtrar [GEOGRAPHIC_DATA] Tipo…" at bounding box center [309, 33] width 606 height 20
click at [513, 28] on input "text" at bounding box center [534, 32] width 80 height 13
click at [521, 29] on input "text" at bounding box center [534, 32] width 80 height 13
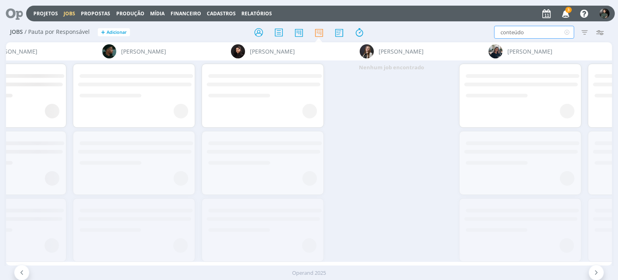
scroll to position [0, 843]
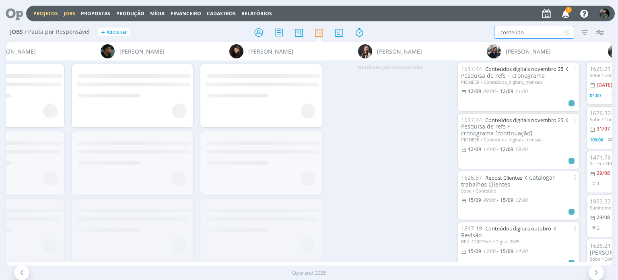
type input "conteúdo"
click at [53, 11] on link "Projetos" at bounding box center [45, 13] width 25 height 7
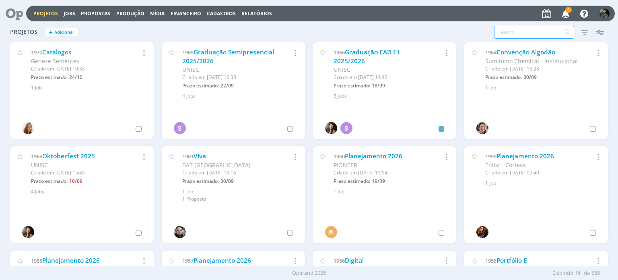
click at [503, 33] on input "text" at bounding box center [534, 32] width 80 height 13
type input "conteúdo"
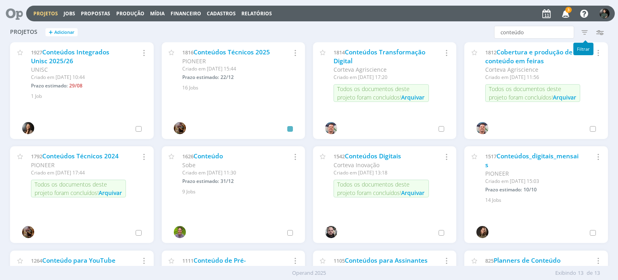
click at [583, 33] on icon "button" at bounding box center [585, 32] width 14 height 14
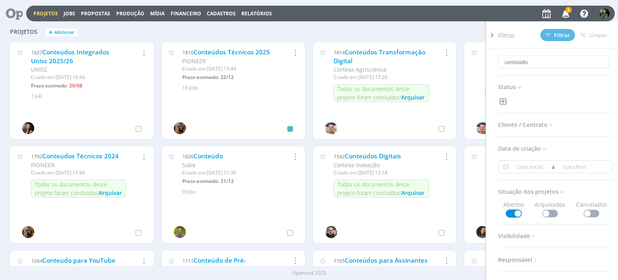
click at [514, 128] on span "Cliente / Contrato" at bounding box center [526, 125] width 56 height 10
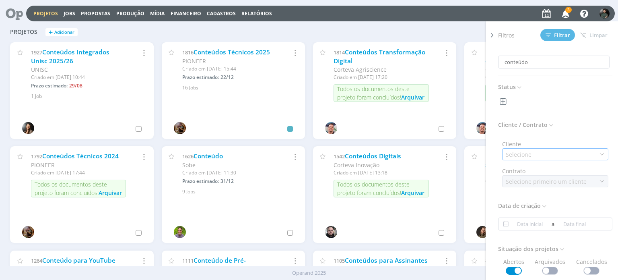
click at [515, 154] on div "Selecione" at bounding box center [519, 154] width 27 height 8
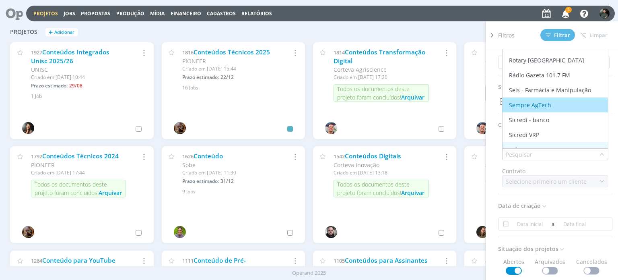
scroll to position [1248, 0]
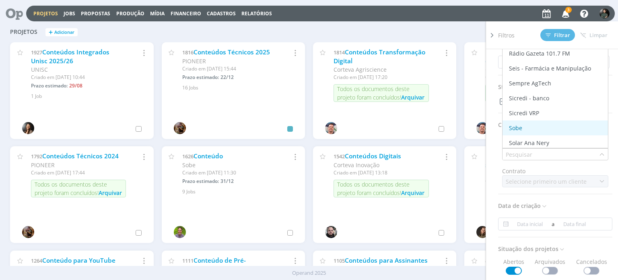
click at [527, 127] on div "Sobe" at bounding box center [555, 128] width 99 height 8
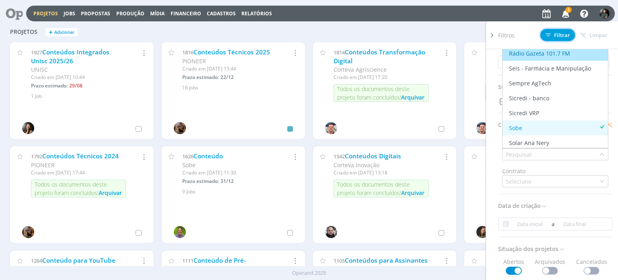
click at [563, 34] on span "Filtrar" at bounding box center [558, 35] width 25 height 5
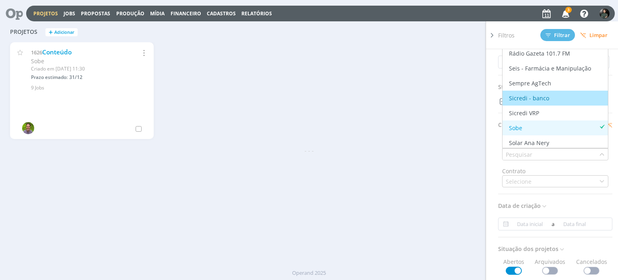
click at [492, 37] on icon at bounding box center [492, 35] width 8 height 8
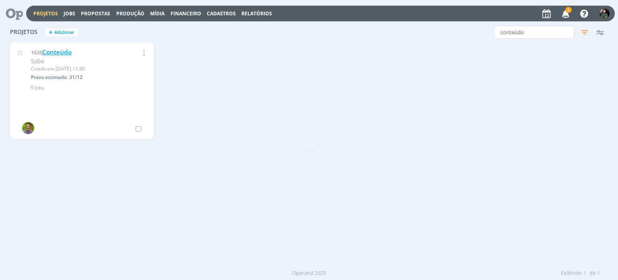
click at [47, 52] on link "Conteúdo" at bounding box center [56, 52] width 29 height 8
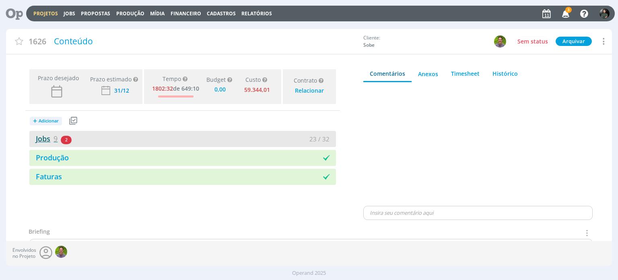
type input "0,00"
click at [38, 138] on link "Jobs 9" at bounding box center [43, 139] width 28 height 10
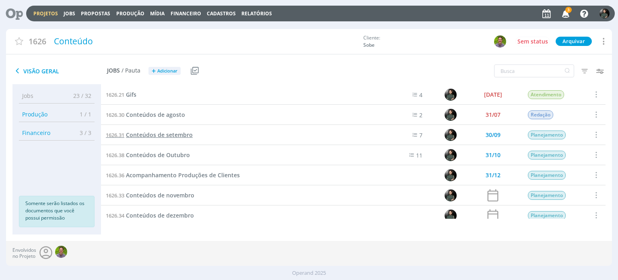
click at [178, 135] on span "Conteúdos de setembro" at bounding box center [159, 135] width 67 height 8
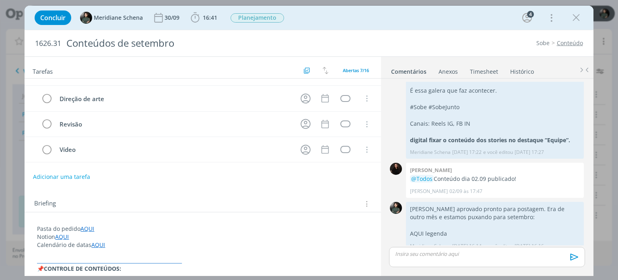
scroll to position [40, 0]
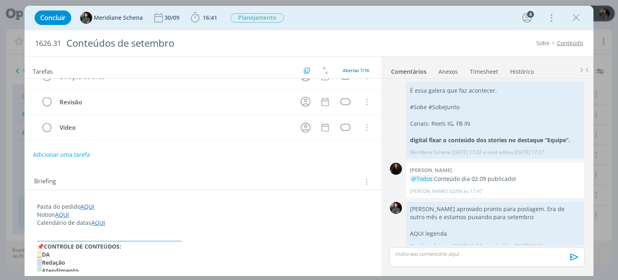
click at [61, 213] on link "AQUI" at bounding box center [62, 215] width 14 height 8
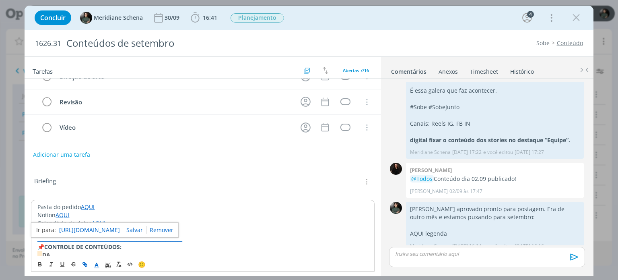
click at [84, 229] on link "https://sobe-ae.notion.site/SOBE-e7e71f7e074c4d2788f44c9c530448a9" at bounding box center [89, 230] width 61 height 10
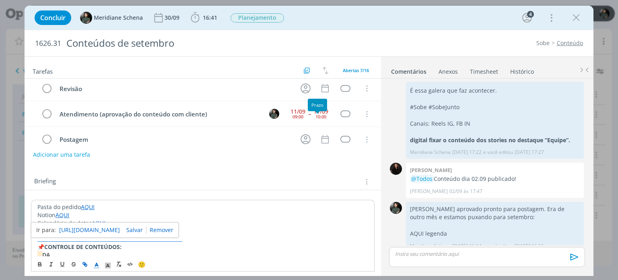
scroll to position [73, 0]
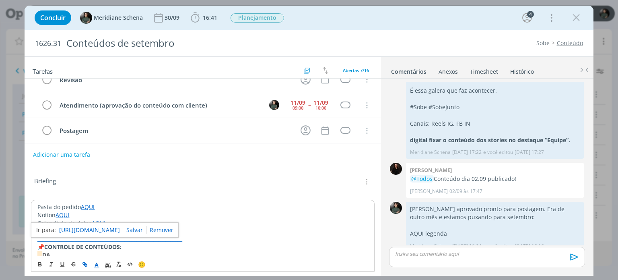
drag, startPoint x: 576, startPoint y: 16, endPoint x: 486, endPoint y: 53, distance: 97.3
click at [576, 16] on icon "dialog" at bounding box center [577, 18] width 12 height 12
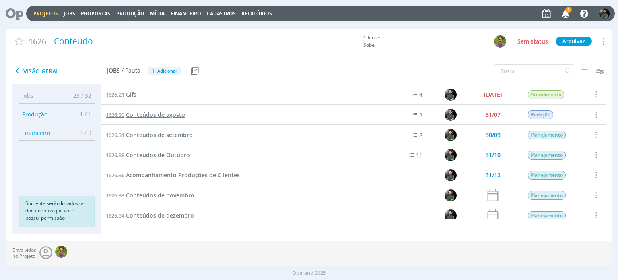
click at [176, 115] on span "Conteúdos de agosto" at bounding box center [155, 115] width 59 height 8
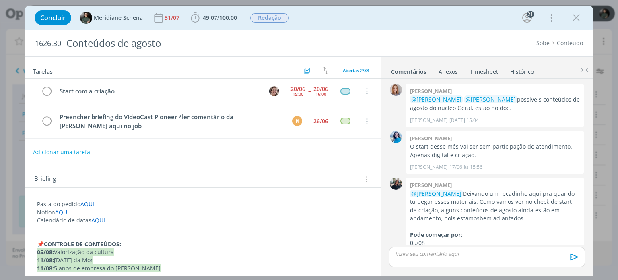
scroll to position [1196, 0]
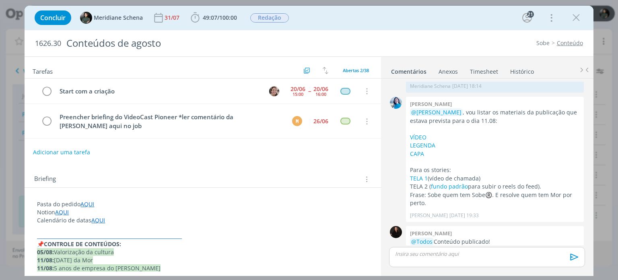
click at [575, 17] on icon "dialog" at bounding box center [577, 18] width 12 height 12
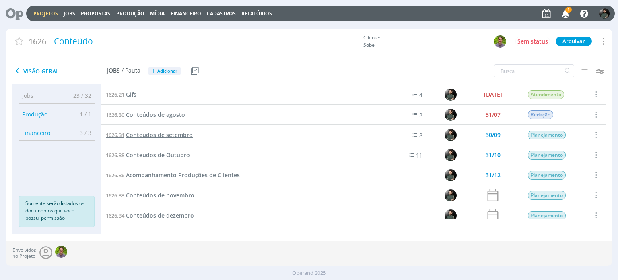
click at [173, 136] on span "Conteúdos de setembro" at bounding box center [159, 135] width 67 height 8
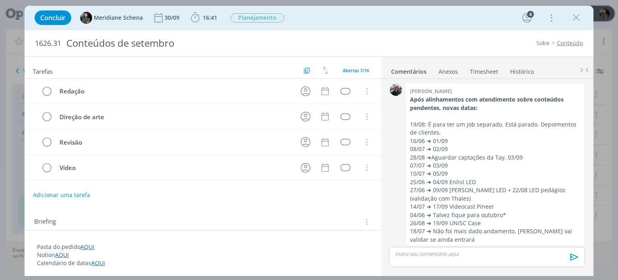
scroll to position [605, 0]
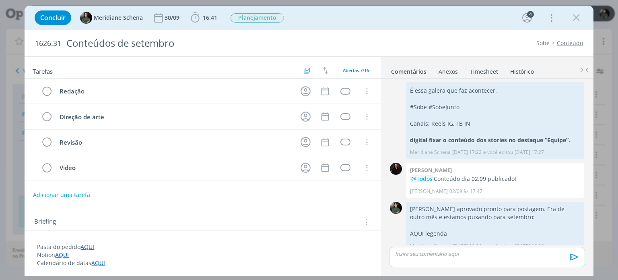
click at [525, 41] on ul "Sobe Conteúdo" at bounding box center [552, 43] width 63 height 8
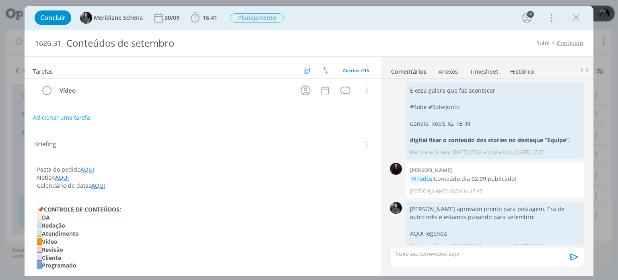
scroll to position [81, 0]
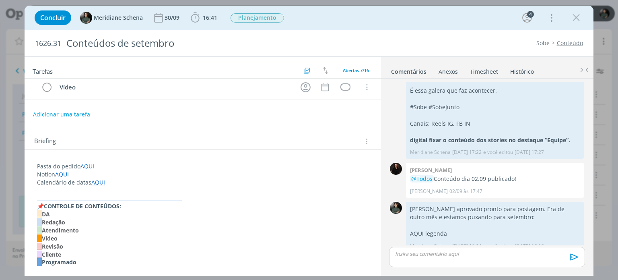
click at [61, 174] on link "AQUI" at bounding box center [62, 174] width 14 height 8
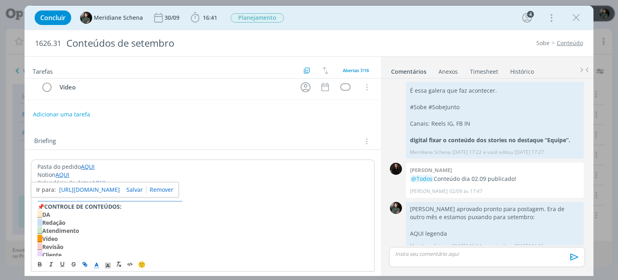
click at [74, 187] on link "[URL][DOMAIN_NAME]" at bounding box center [89, 189] width 61 height 10
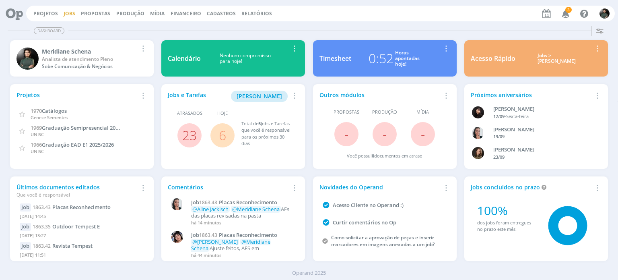
click at [66, 14] on link "Jobs" at bounding box center [70, 13] width 12 height 7
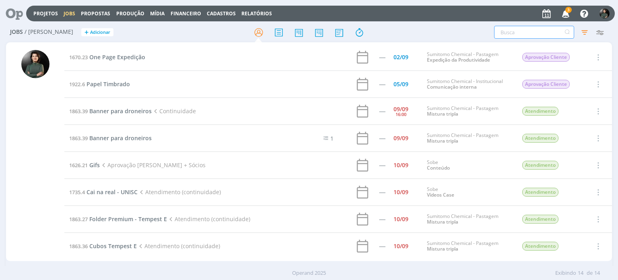
click at [517, 35] on input "text" at bounding box center [534, 32] width 80 height 13
click at [565, 13] on icon "button" at bounding box center [566, 13] width 14 height 14
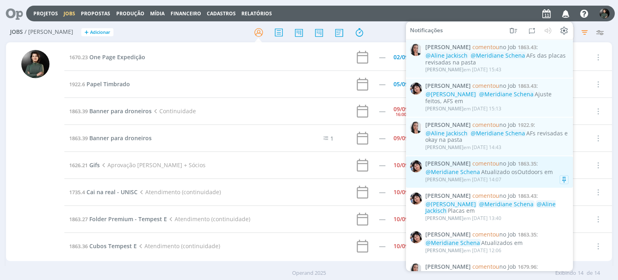
click at [540, 184] on div "[PERSON_NAME] em [DATE] 14:07" at bounding box center [497, 180] width 143 height 8
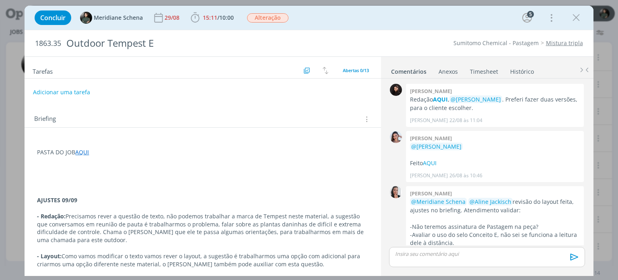
scroll to position [459, 0]
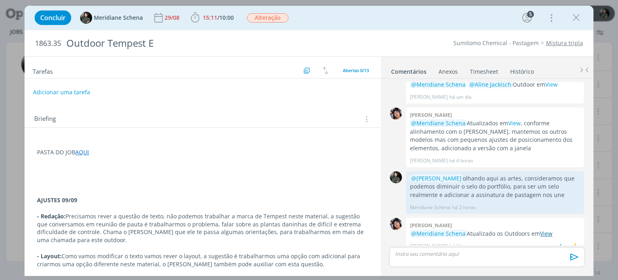
click at [548, 230] on link "View" at bounding box center [546, 234] width 12 height 8
click at [469, 255] on p "dialog" at bounding box center [487, 253] width 183 height 7
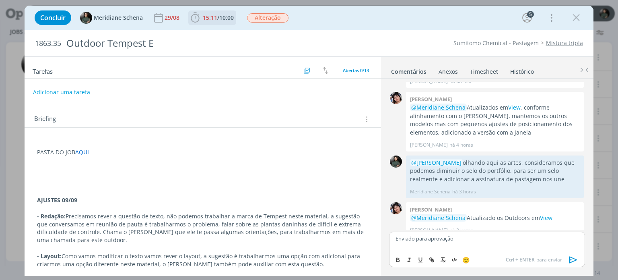
click at [226, 21] on span "10:00" at bounding box center [226, 18] width 14 height 8
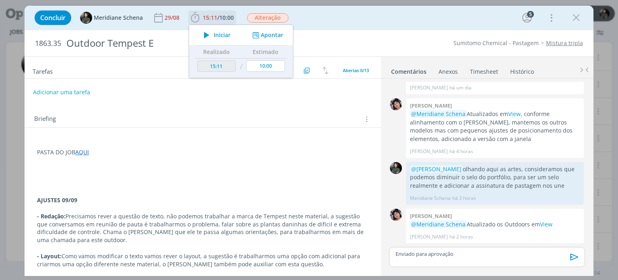
scroll to position [459, 0]
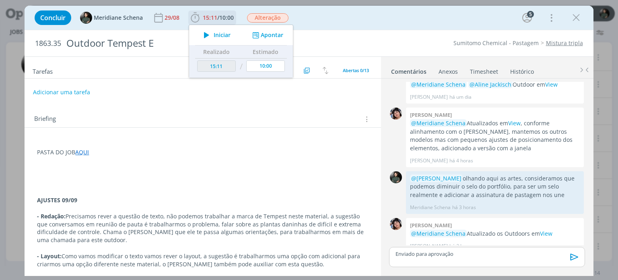
click at [212, 35] on icon "dialog" at bounding box center [207, 35] width 14 height 10
click at [277, 21] on span "Alteração" at bounding box center [267, 17] width 41 height 9
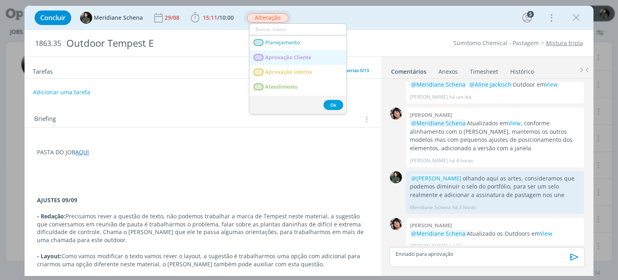
click at [290, 62] on Cliente "Aprovação Cliente" at bounding box center [298, 57] width 97 height 15
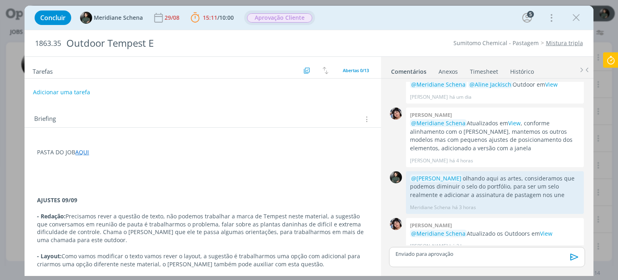
click at [614, 61] on icon at bounding box center [611, 60] width 14 height 16
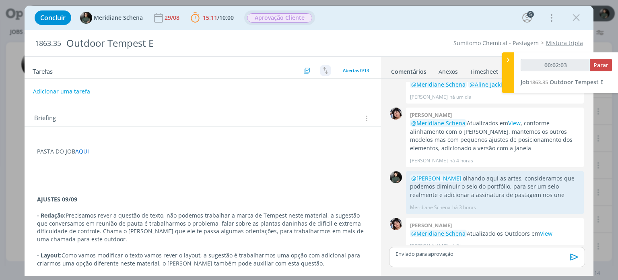
scroll to position [0, 0]
click at [578, 19] on icon "dialog" at bounding box center [577, 18] width 12 height 12
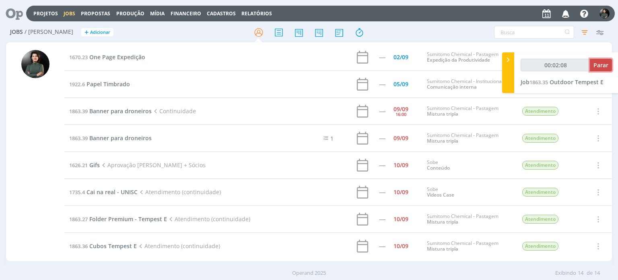
click at [602, 66] on span "Parar" at bounding box center [601, 65] width 15 height 8
click at [510, 32] on input "text" at bounding box center [534, 32] width 80 height 13
type input "00:02:11"
type input "out"
type input "00:03:00"
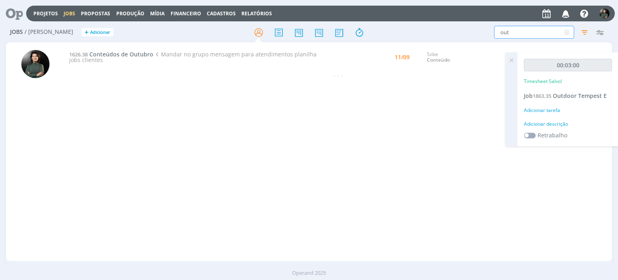
type input "out"
click at [556, 122] on div "Adicionar descrição" at bounding box center [568, 123] width 88 height 7
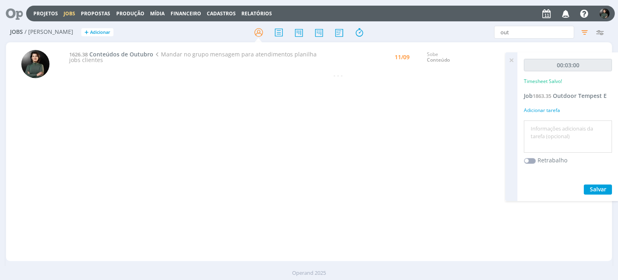
click at [551, 129] on textarea at bounding box center [568, 136] width 84 height 29
type textarea "E"
type textarea "v"
type textarea "validação proposta e envio para a cliente"
click at [596, 187] on span "Salvar" at bounding box center [598, 189] width 17 height 8
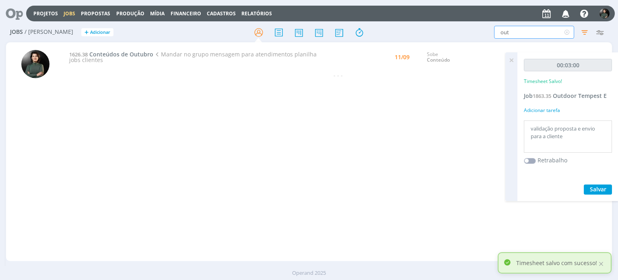
click at [511, 33] on input "out" at bounding box center [534, 32] width 80 height 13
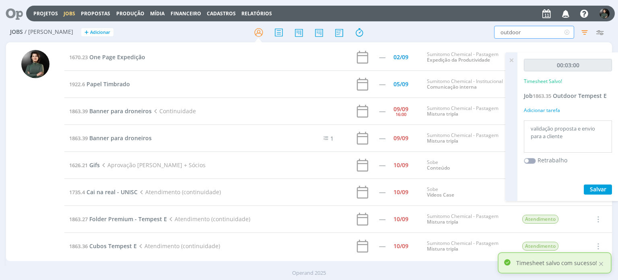
type input "outdoor"
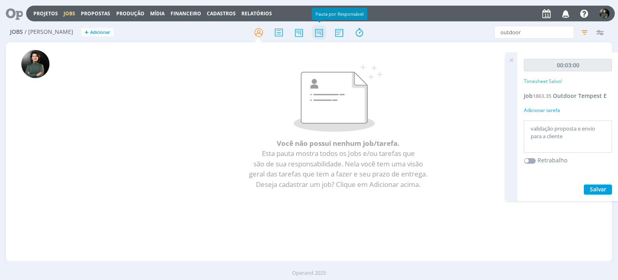
click at [323, 33] on icon at bounding box center [319, 33] width 14 height 16
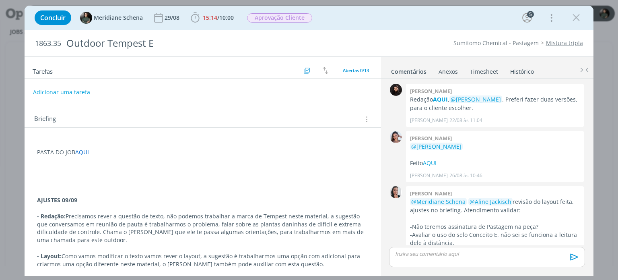
scroll to position [459, 0]
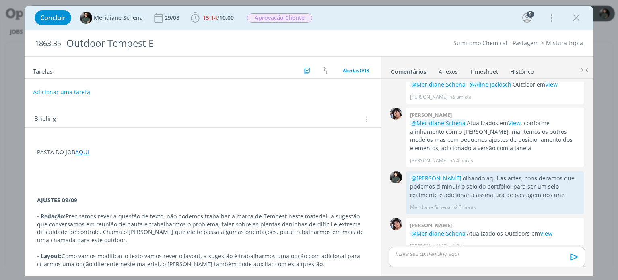
click at [487, 73] on link "Timesheet" at bounding box center [484, 70] width 29 height 12
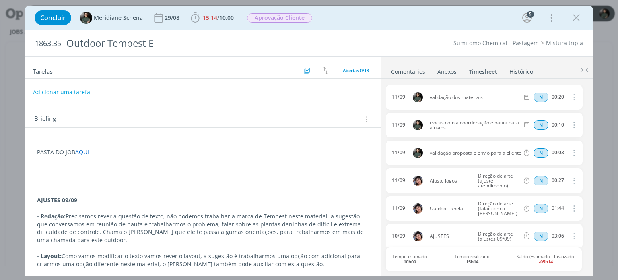
click at [572, 154] on icon "dialog" at bounding box center [573, 153] width 9 height 10
click at [543, 178] on link "Editar" at bounding box center [551, 179] width 64 height 13
click at [562, 153] on input "00:03" at bounding box center [557, 153] width 17 height 9
type input "00:15"
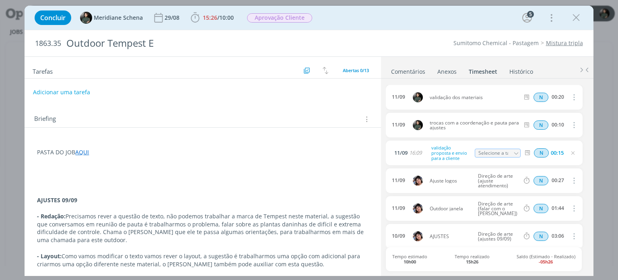
drag, startPoint x: 572, startPoint y: 152, endPoint x: 554, endPoint y: 159, distance: 18.6
click at [572, 152] on icon "dialog" at bounding box center [573, 153] width 6 height 6
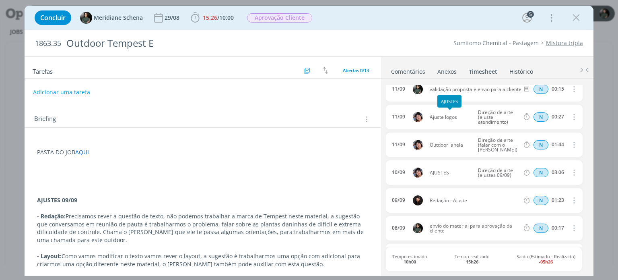
scroll to position [0, 0]
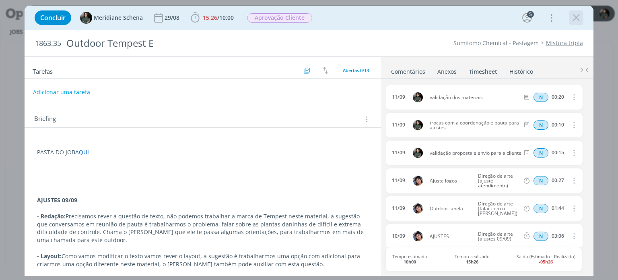
click at [578, 19] on icon "dialog" at bounding box center [577, 18] width 12 height 12
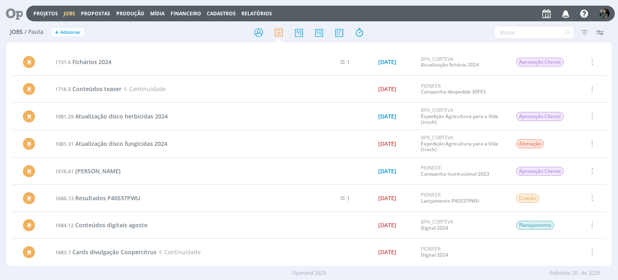
click at [563, 18] on icon "button" at bounding box center [566, 13] width 14 height 14
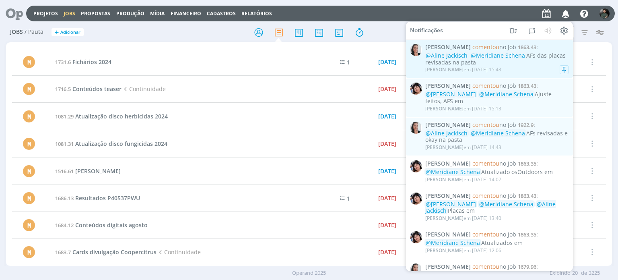
click at [522, 62] on div "@Aline Jackisch @Meridiane Schena AFs das placas revisadas na pasta" at bounding box center [497, 59] width 143 height 14
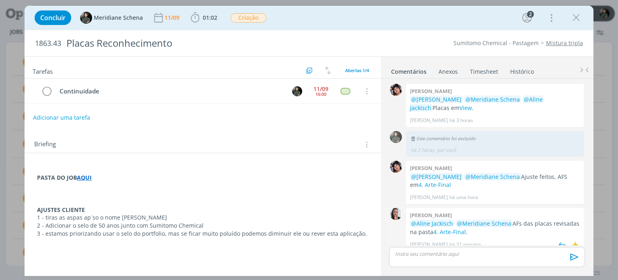
scroll to position [6, 0]
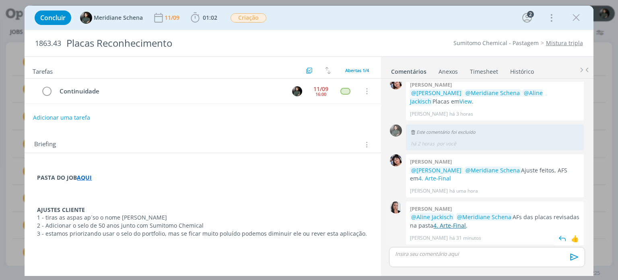
click at [457, 225] on link "4. Arte-Final" at bounding box center [450, 225] width 33 height 8
click at [452, 223] on link "4. Arte-Final" at bounding box center [450, 225] width 33 height 8
click at [195, 23] on icon "dialog" at bounding box center [195, 18] width 12 height 12
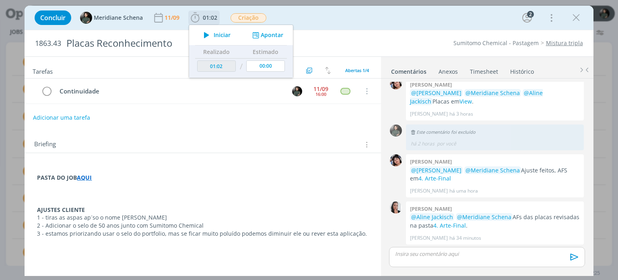
click at [221, 33] on span "Iniciar" at bounding box center [222, 35] width 17 height 6
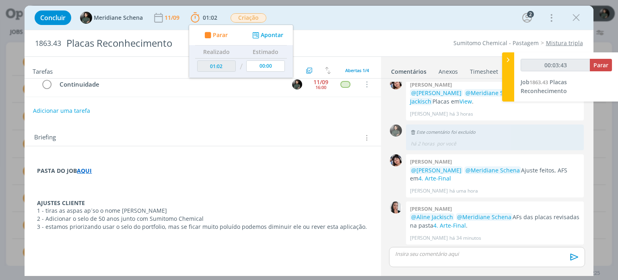
scroll to position [0, 0]
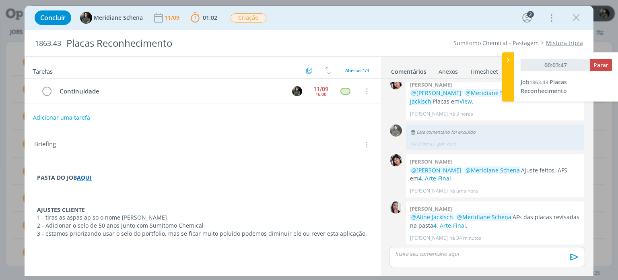
click at [462, 257] on p "dialog" at bounding box center [487, 253] width 183 height 7
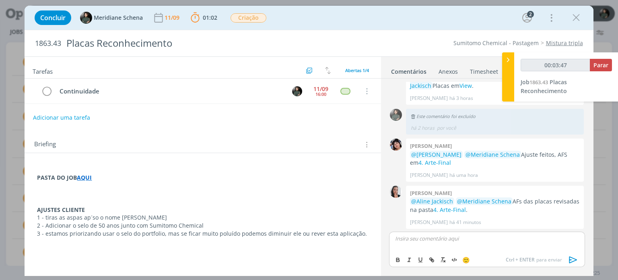
type input "00:03:48"
click at [432, 240] on p "Enviado para o cliente" at bounding box center [487, 238] width 183 height 7
click at [569, 258] on icon "dialog" at bounding box center [574, 260] width 12 height 12
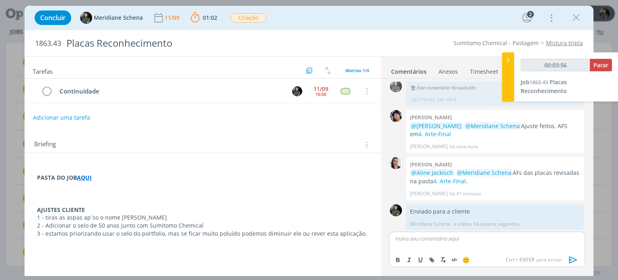
scroll to position [52, 0]
click at [47, 92] on icon "dialog" at bounding box center [46, 91] width 11 height 12
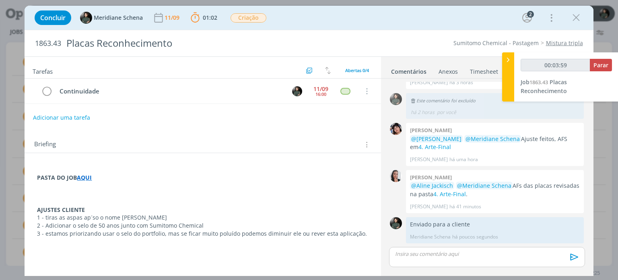
scroll to position [37, 0]
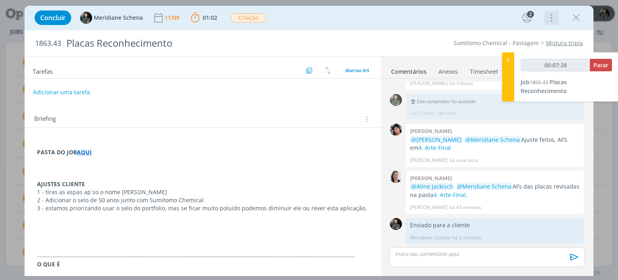
click at [556, 15] on icon "dialog" at bounding box center [551, 17] width 11 height 13
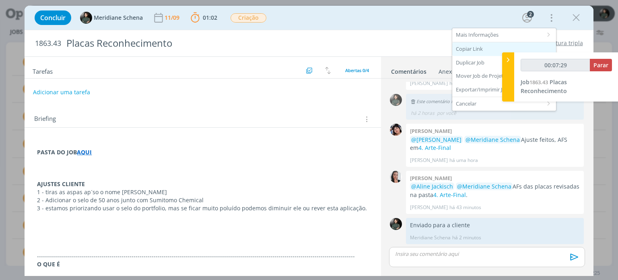
click at [486, 46] on div "Copiar Link" at bounding box center [505, 49] width 104 height 14
click at [430, 44] on div "Sumitomo Chemical - Pastagem Mistura tripla" at bounding box center [472, 43] width 232 height 8
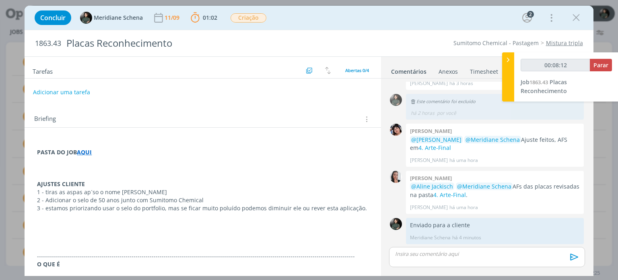
click at [470, 69] on link "Timesheet" at bounding box center [484, 70] width 29 height 12
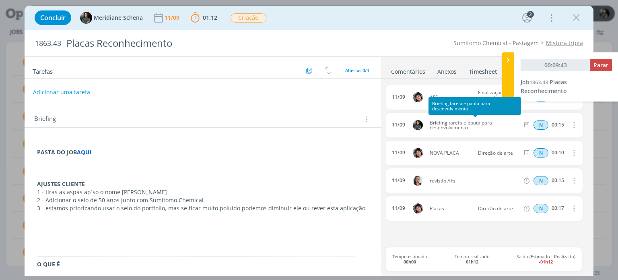
type input "00:09:44"
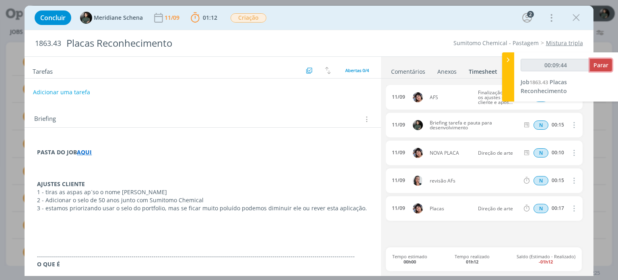
click at [607, 64] on span "Parar" at bounding box center [601, 65] width 15 height 8
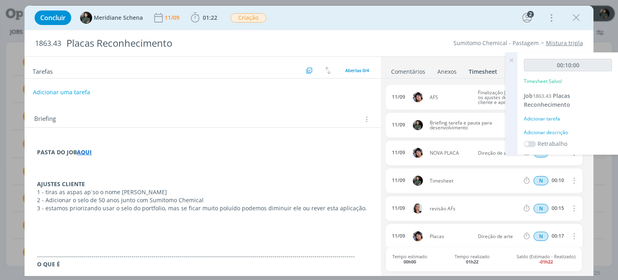
click at [544, 133] on div "Adicionar descrição" at bounding box center [568, 132] width 88 height 7
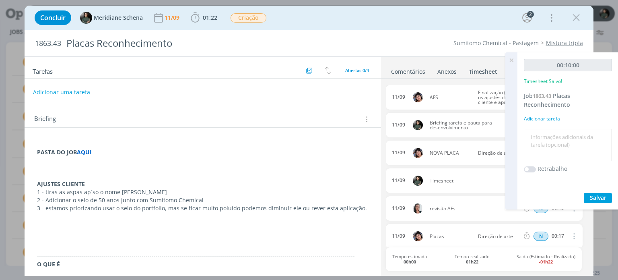
click at [543, 135] on textarea at bounding box center [568, 145] width 84 height 29
type textarea "E"
type textarea "trocas com a cliente e envio das AF's"
click at [605, 199] on span "Salvar" at bounding box center [598, 198] width 17 height 8
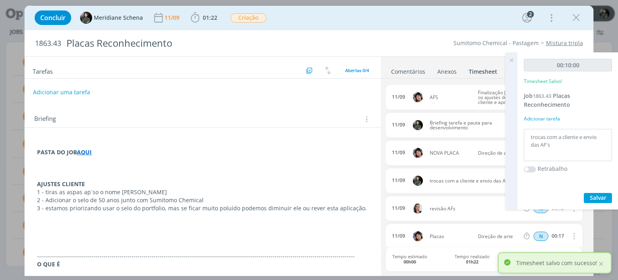
click at [515, 58] on icon at bounding box center [512, 60] width 14 height 16
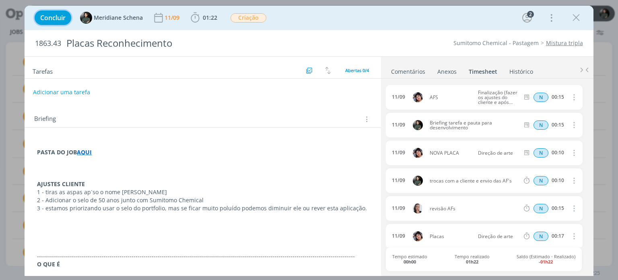
click at [52, 18] on span "Concluir" at bounding box center [52, 17] width 25 height 6
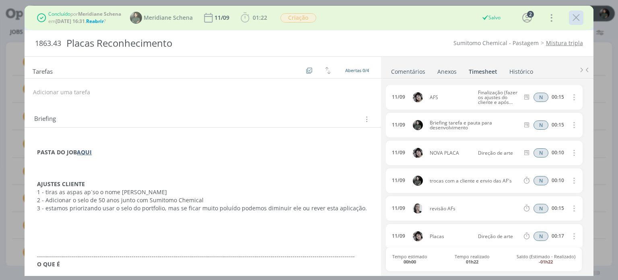
click at [573, 20] on icon "dialog" at bounding box center [577, 18] width 12 height 12
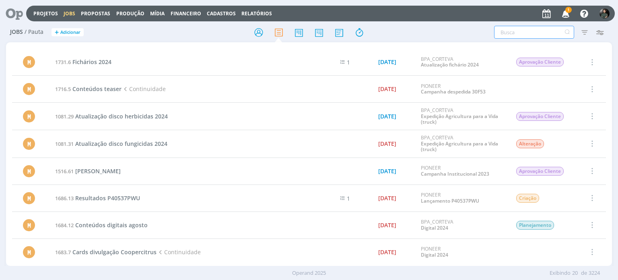
click at [525, 32] on input "text" at bounding box center [534, 32] width 80 height 13
click at [313, 33] on icon at bounding box center [319, 33] width 14 height 16
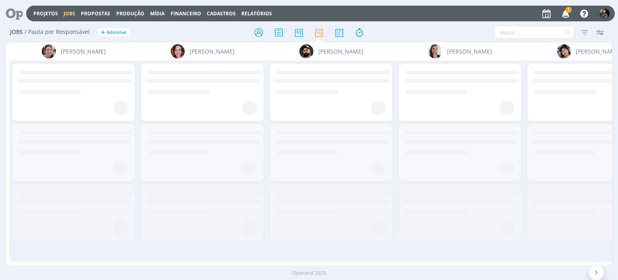
click at [522, 23] on div "Jobs / Pauta por Responsável + Adicionar Filtrar Filtrar Limpar Tipo Jobs e Tar…" at bounding box center [309, 33] width 606 height 20
click at [517, 31] on input "text" at bounding box center [534, 32] width 80 height 13
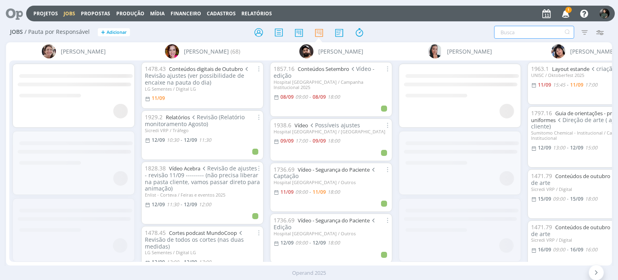
type input "s"
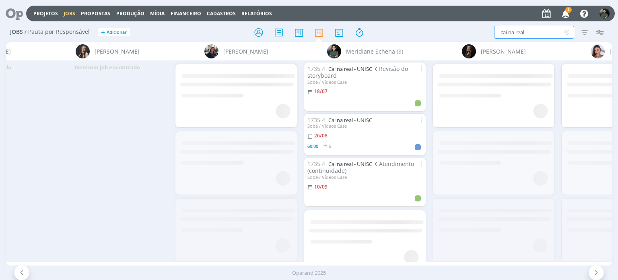
scroll to position [0, 1152]
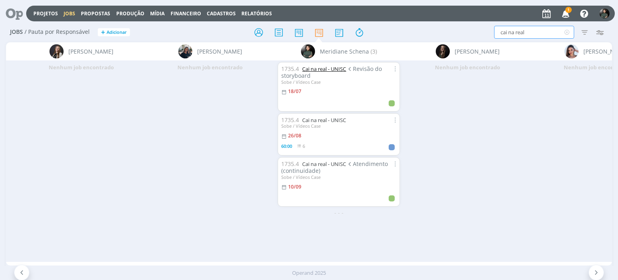
type input "cai na real"
click at [318, 67] on link "Cai na real - UNISC" at bounding box center [324, 68] width 44 height 7
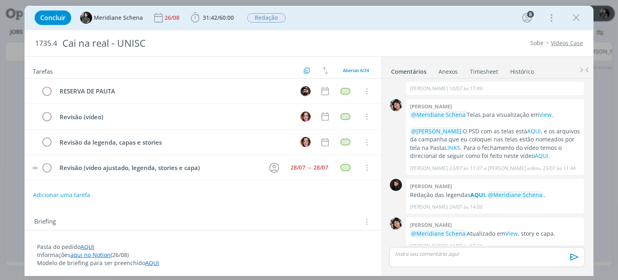
scroll to position [48, 0]
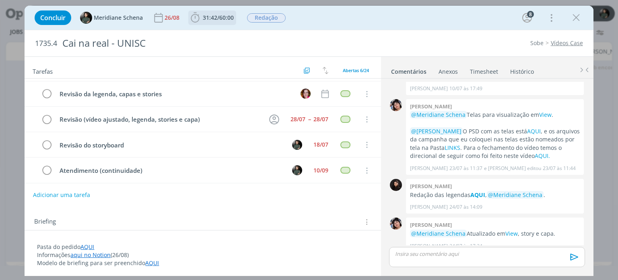
click at [215, 11] on span "31:42 / 60:00 Iniciar Apontar Data * 11/09/2025 Horas * 00:00 Tarefa Selecione …" at bounding box center [212, 17] width 48 height 14
click at [226, 20] on span "60:00" at bounding box center [226, 18] width 14 height 8
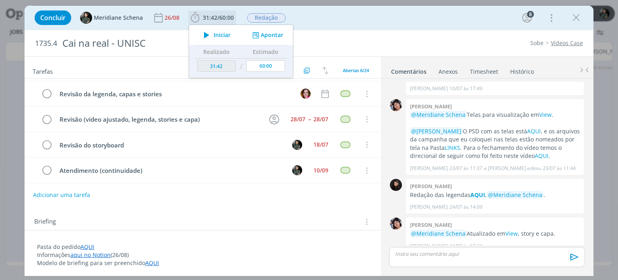
click at [223, 35] on span "Iniciar" at bounding box center [222, 35] width 17 height 6
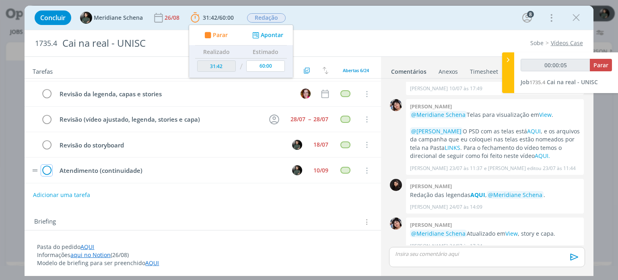
click at [48, 169] on icon "dialog" at bounding box center [46, 171] width 11 height 12
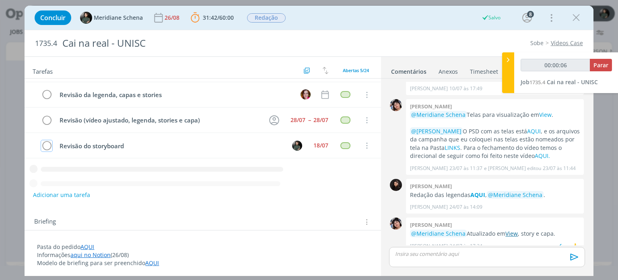
scroll to position [23, 0]
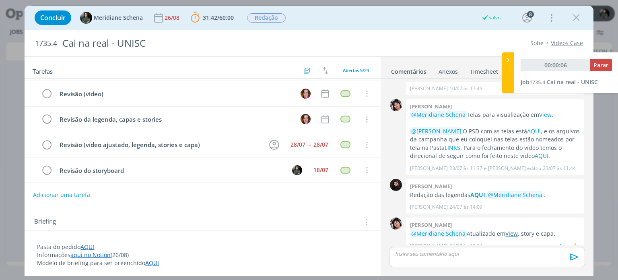
click at [506, 230] on link "View" at bounding box center [512, 234] width 12 height 8
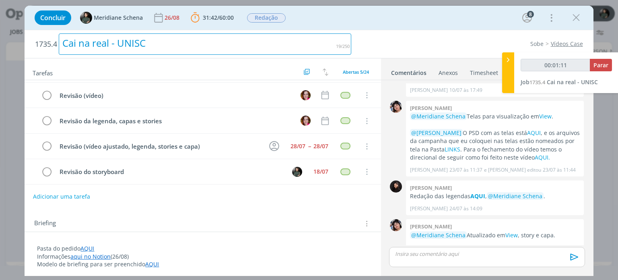
click at [112, 41] on div "Cai na real - UNISC" at bounding box center [205, 43] width 293 height 21
copy div "Cai na real - UNISC"
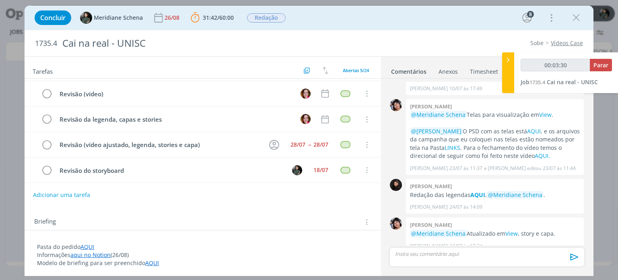
click at [393, 44] on div "Sobe Vídeos Case" at bounding box center [472, 43] width 232 height 8
click at [595, 63] on span "Parar" at bounding box center [601, 65] width 15 height 8
type input "00:08:00"
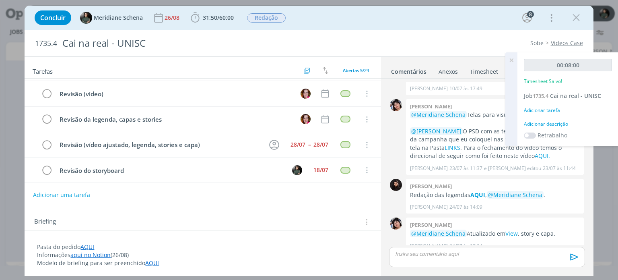
click at [539, 122] on div "Adicionar descrição" at bounding box center [568, 123] width 88 height 7
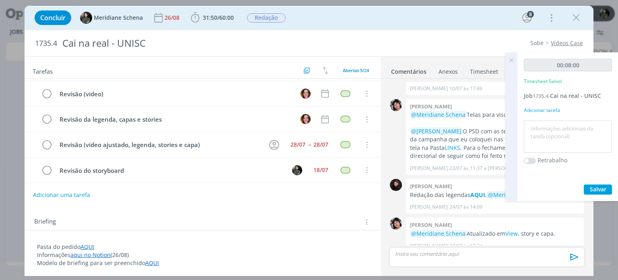
click at [538, 122] on div at bounding box center [568, 136] width 88 height 33
click at [536, 128] on textarea at bounding box center [568, 136] width 84 height 29
type textarea "Envio do storyboard para o cliente + orçamento locução"
click at [589, 186] on button "Salvar" at bounding box center [598, 189] width 28 height 10
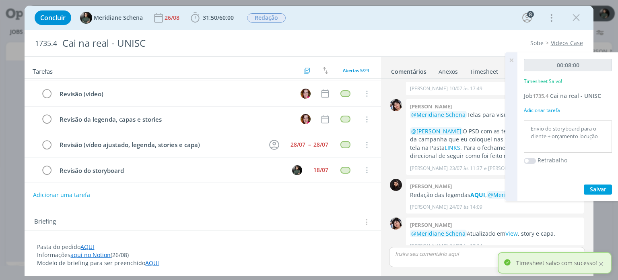
click at [511, 61] on icon at bounding box center [512, 60] width 14 height 16
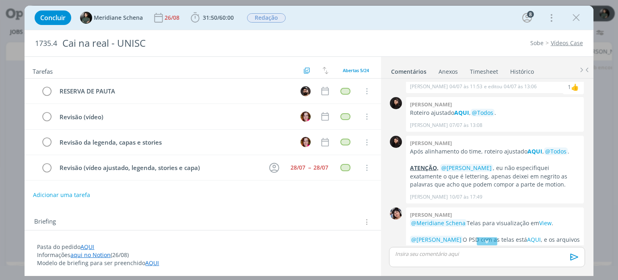
scroll to position [310, 0]
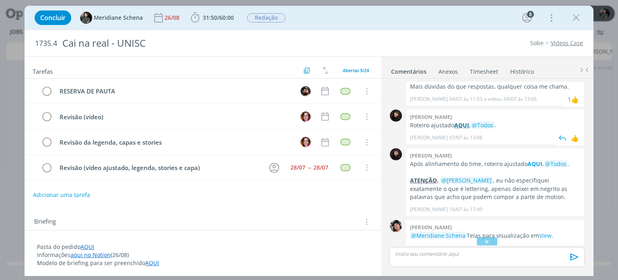
click at [461, 121] on strong "AQUI" at bounding box center [462, 125] width 15 height 8
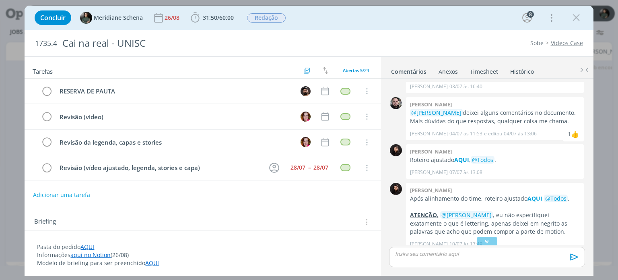
scroll to position [270, 0]
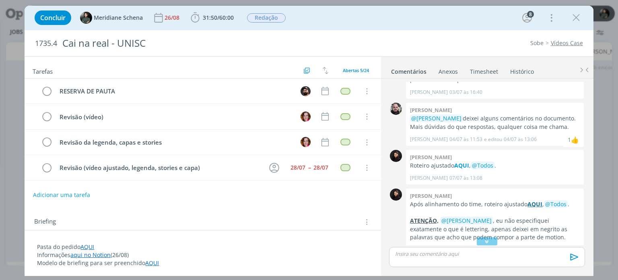
click at [532, 200] on strong "AQUI" at bounding box center [535, 204] width 15 height 8
click at [85, 246] on link "AQUI" at bounding box center [88, 247] width 14 height 8
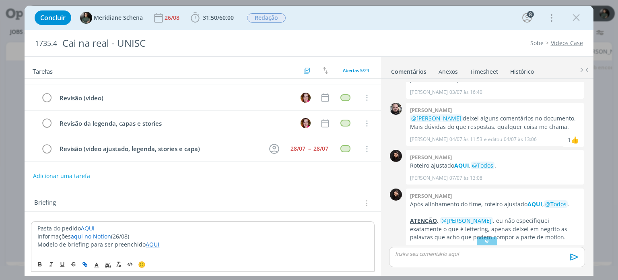
scroll to position [81, 0]
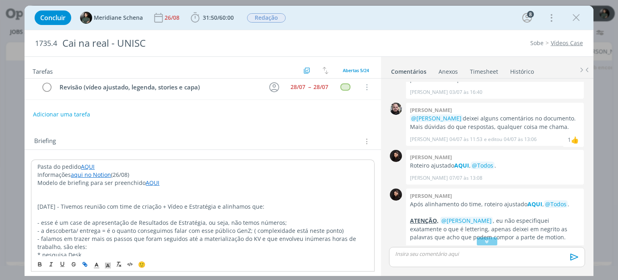
click at [87, 190] on p "dialog" at bounding box center [202, 191] width 331 height 8
click at [88, 165] on link "AQUI" at bounding box center [88, 167] width 14 height 8
click at [85, 183] on link "https://sobeae.sharepoint.com/:f:/s/SOBEAE/EmbcroKPC_1JsdX0KrpKP6IBDmu_lPsMatRF…" at bounding box center [89, 182] width 61 height 10
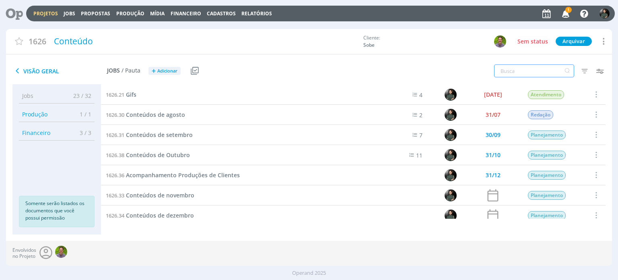
click at [526, 72] on input "text" at bounding box center [534, 70] width 80 height 13
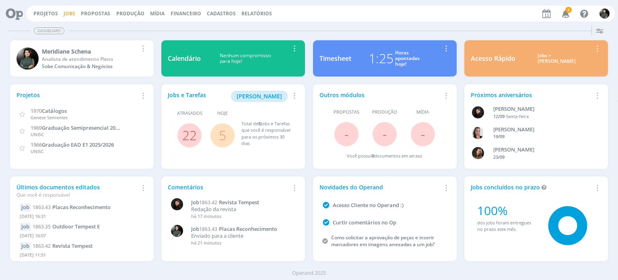
click at [72, 12] on link "Jobs" at bounding box center [70, 13] width 12 height 7
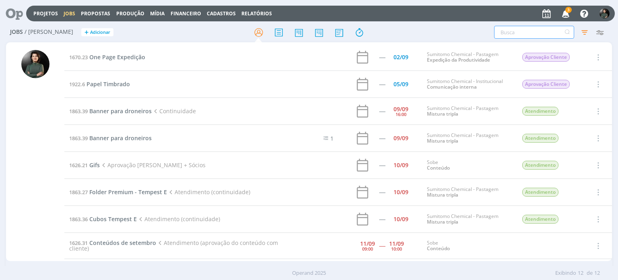
click at [511, 28] on input "text" at bounding box center [534, 32] width 80 height 13
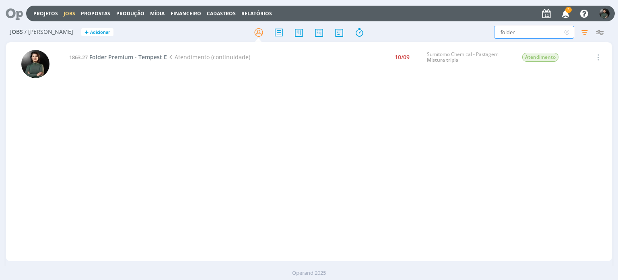
type input "folder"
click at [122, 56] on span "Folder Premium - Tempest E" at bounding box center [128, 57] width 78 height 8
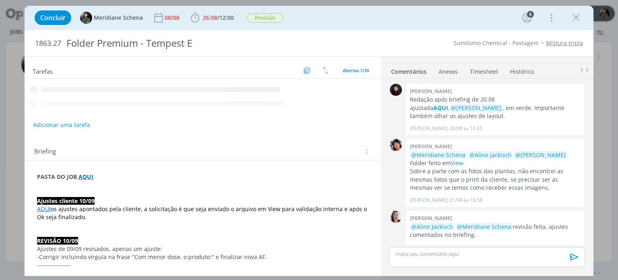
scroll to position [1037, 0]
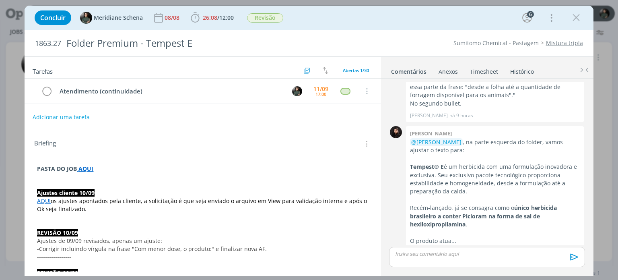
click at [63, 120] on button "Adicionar uma tarefa" at bounding box center [61, 117] width 57 height 14
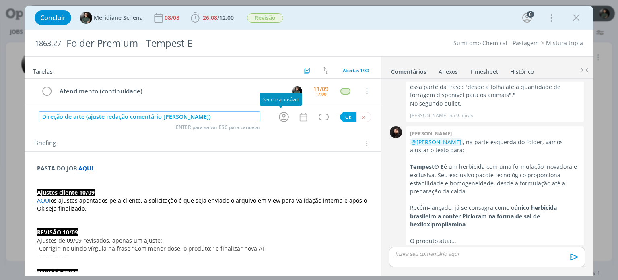
click at [279, 117] on icon "dialog" at bounding box center [284, 117] width 12 height 12
type input "Direção de arte (ajuste redação comentário [PERSON_NAME])"
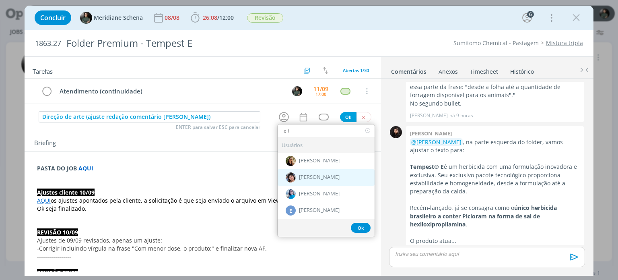
type input "eli"
click at [293, 180] on div "[PERSON_NAME]" at bounding box center [326, 177] width 97 height 17
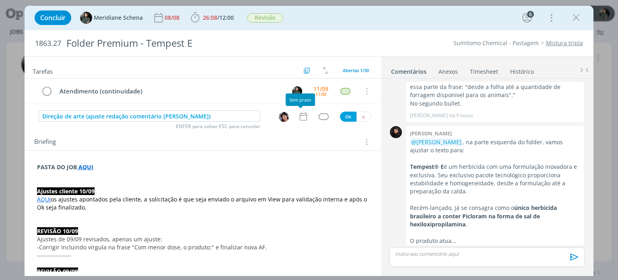
click at [302, 118] on icon "dialog" at bounding box center [303, 116] width 10 height 10
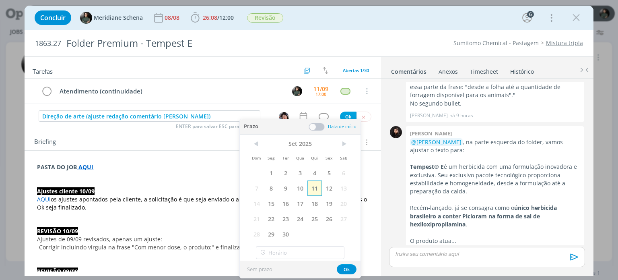
click at [316, 185] on span "11" at bounding box center [315, 187] width 14 height 15
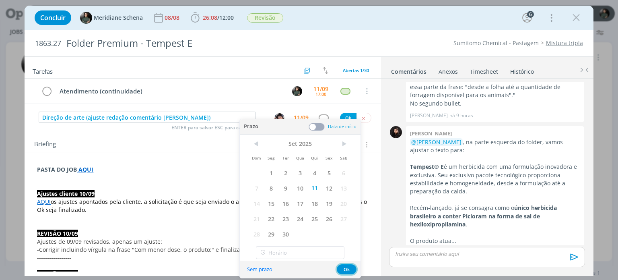
click at [345, 267] on button "Ok" at bounding box center [347, 269] width 20 height 10
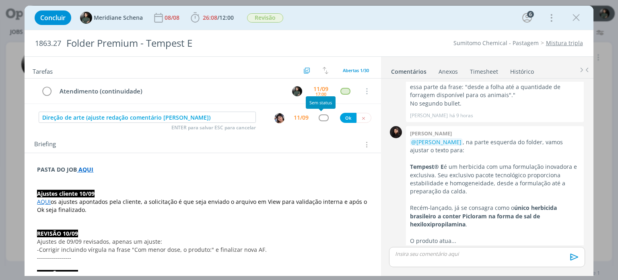
click at [319, 114] on div "dialog" at bounding box center [324, 117] width 10 height 7
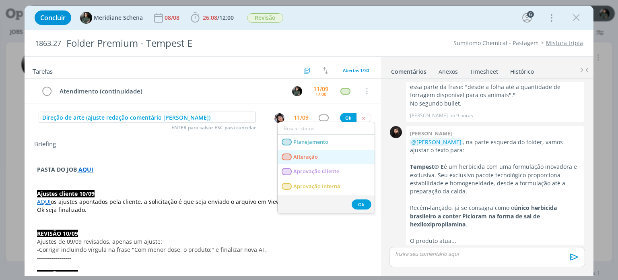
click at [315, 154] on span "Alteração" at bounding box center [306, 157] width 25 height 6
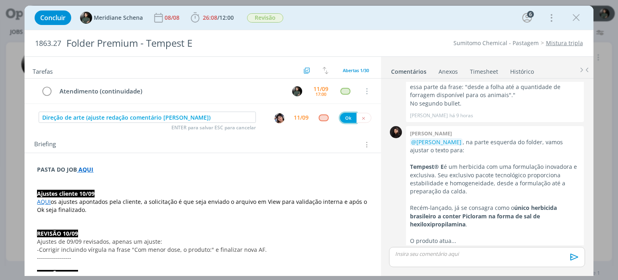
click at [343, 118] on button "Ok" at bounding box center [348, 118] width 17 height 10
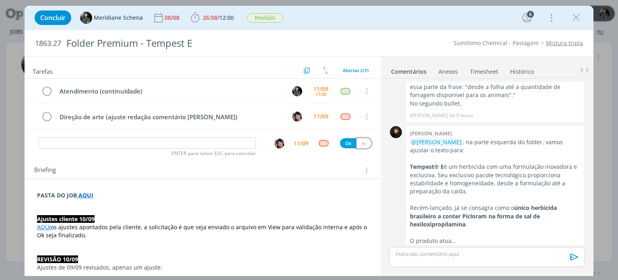
click at [361, 141] on icon "dialog" at bounding box center [363, 143] width 5 height 5
click at [554, 16] on icon "dialog" at bounding box center [551, 17] width 11 height 13
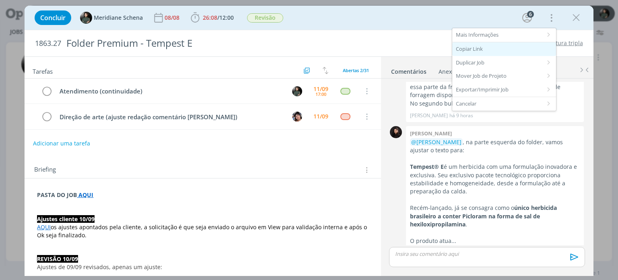
click at [504, 49] on div "Copiar Link" at bounding box center [505, 49] width 104 height 14
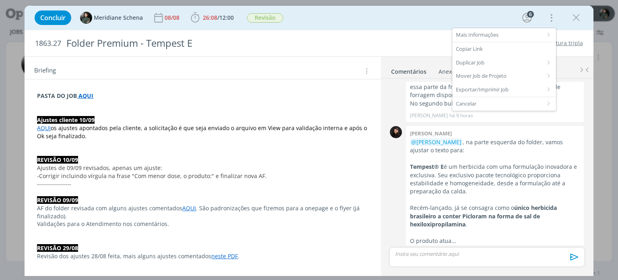
scroll to position [0, 0]
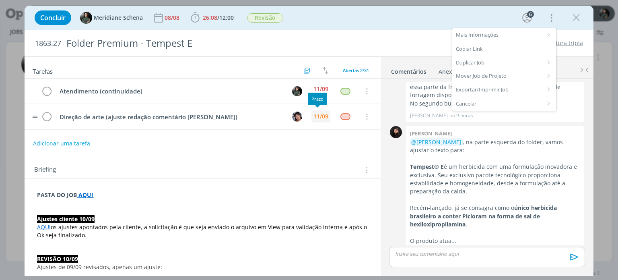
click at [312, 114] on div "11/09" at bounding box center [321, 116] width 19 height 12
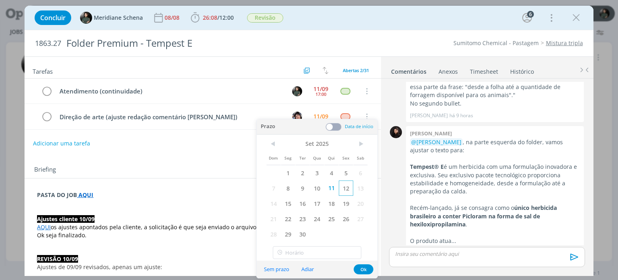
click at [346, 190] on span "12" at bounding box center [346, 187] width 14 height 15
click at [337, 127] on span at bounding box center [334, 127] width 16 height 8
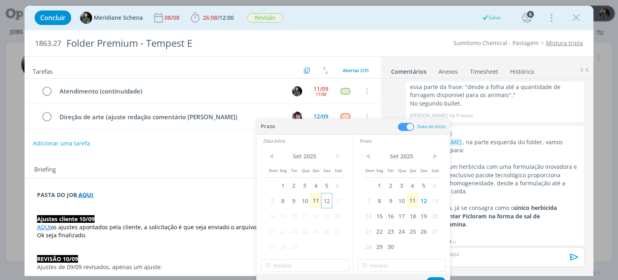
click at [326, 200] on span "12" at bounding box center [326, 200] width 11 height 15
click at [298, 259] on input "18:00" at bounding box center [305, 265] width 89 height 13
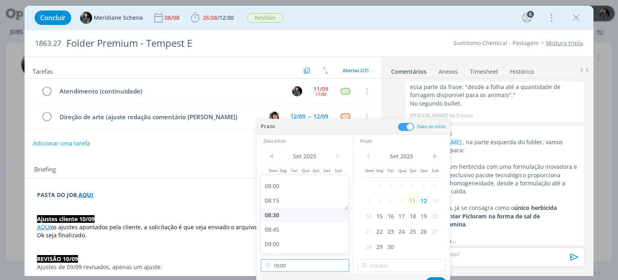
scroll to position [459, 0]
click at [287, 241] on div "09:00" at bounding box center [306, 245] width 90 height 14
type input "09:00"
click at [376, 263] on input "18:00" at bounding box center [402, 265] width 89 height 13
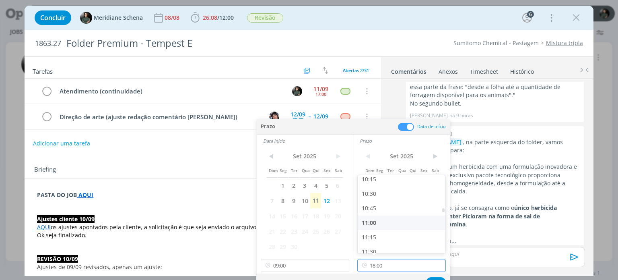
scroll to position [540, 0]
click at [379, 192] on div "09:30" at bounding box center [403, 193] width 90 height 14
type input "09:30"
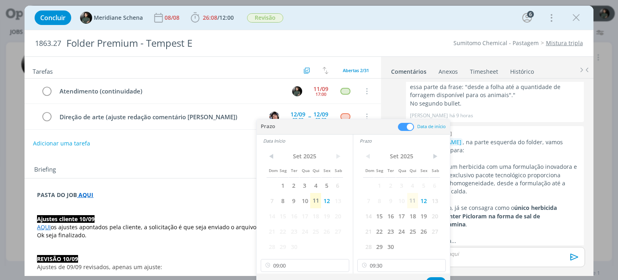
click at [434, 276] on div "Sem prazo Adiar Ok" at bounding box center [353, 281] width 193 height 17
click at [433, 277] on button "Ok" at bounding box center [436, 282] width 20 height 10
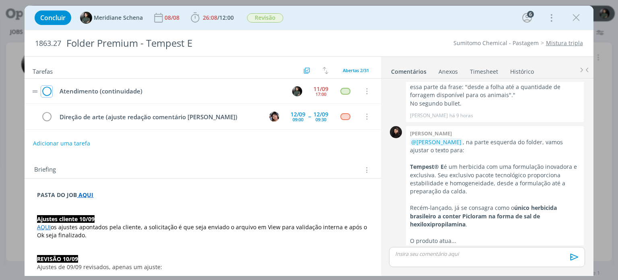
click at [47, 89] on icon "dialog" at bounding box center [46, 91] width 11 height 12
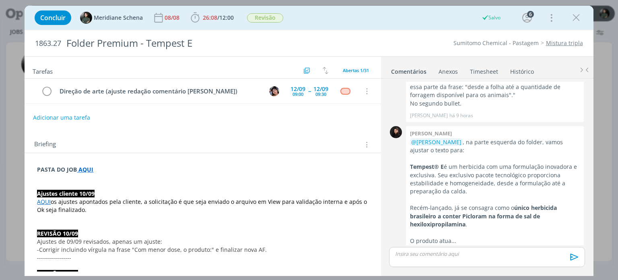
click at [487, 72] on link "Timesheet" at bounding box center [484, 70] width 29 height 12
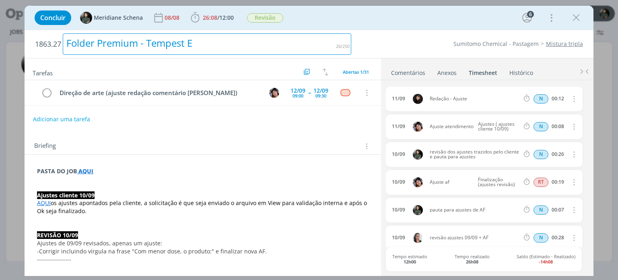
click at [273, 41] on div "Folder Premium - Tempest E" at bounding box center [207, 43] width 289 height 21
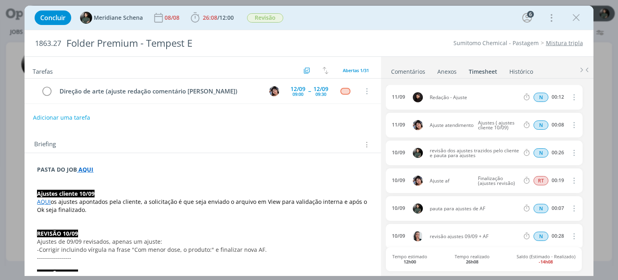
click at [413, 41] on div "Sumitomo Chemical - Pastagem Mistura tripla" at bounding box center [472, 43] width 232 height 8
click at [403, 67] on link "Comentários" at bounding box center [408, 70] width 35 height 12
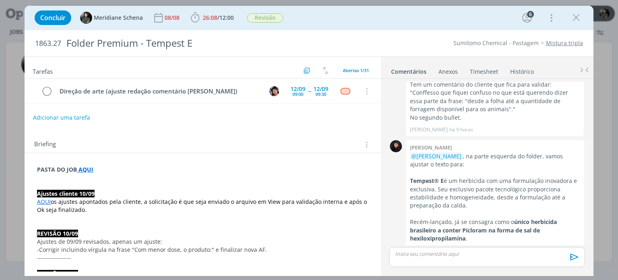
scroll to position [1037, 0]
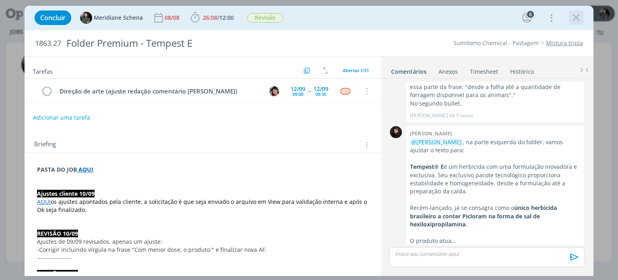
click at [580, 19] on icon "dialog" at bounding box center [577, 18] width 12 height 12
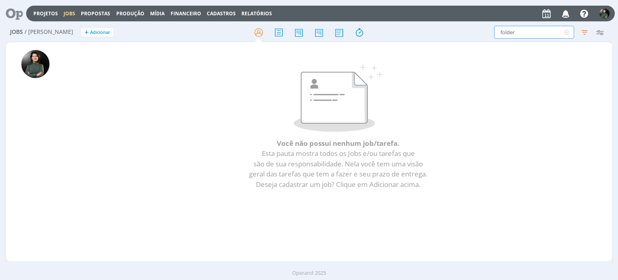
click at [551, 30] on input "folder" at bounding box center [534, 32] width 80 height 13
click at [567, 31] on icon at bounding box center [568, 32] width 10 height 13
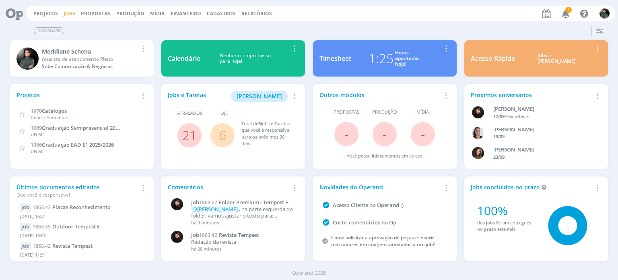
click at [66, 13] on link "Jobs" at bounding box center [70, 13] width 12 height 7
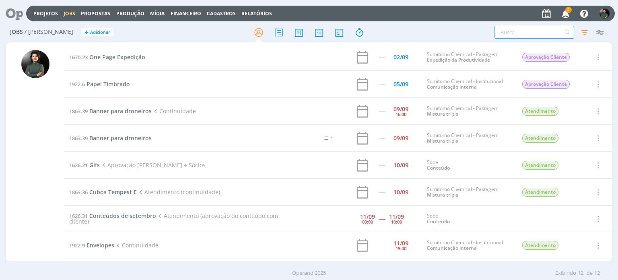
click at [534, 29] on input "text" at bounding box center [534, 32] width 80 height 13
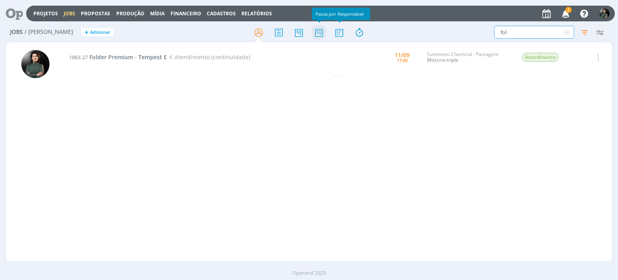
type input "fol"
drag, startPoint x: 325, startPoint y: 34, endPoint x: 332, endPoint y: 32, distance: 6.7
click at [325, 34] on icon at bounding box center [319, 33] width 14 height 16
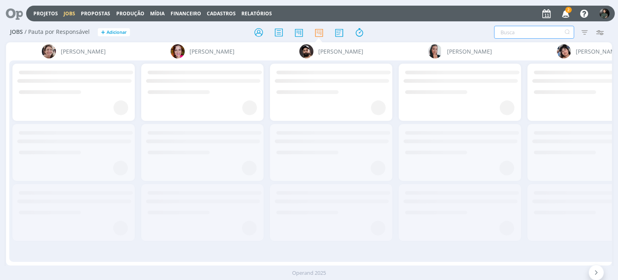
click at [517, 27] on input "text" at bounding box center [534, 32] width 80 height 13
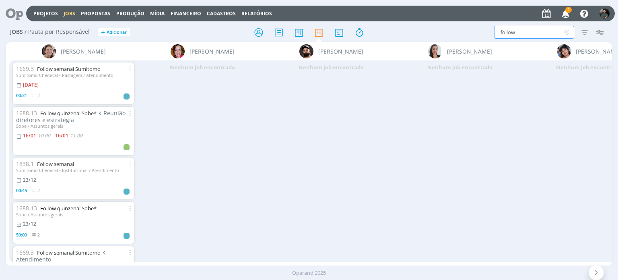
type input "follow"
click at [74, 211] on link "Follow quinzenal Sobe*" at bounding box center [68, 208] width 56 height 7
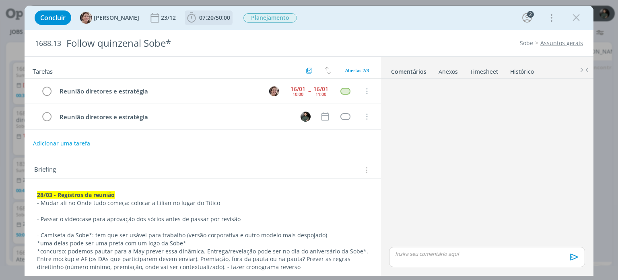
click at [200, 18] on span "07:20" at bounding box center [206, 18] width 14 height 8
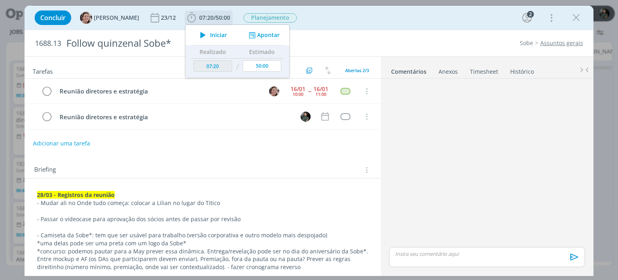
click at [251, 34] on button "Apontar" at bounding box center [263, 35] width 33 height 8
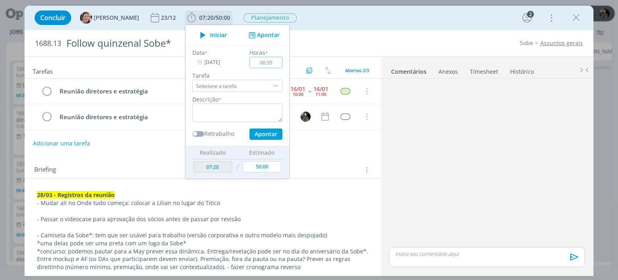
type input "00:35"
click at [226, 113] on textarea "dialog" at bounding box center [237, 112] width 90 height 19
type textarea "follow Sobe - apresentação conteúdos setembro"
click at [264, 136] on button "Apontar" at bounding box center [266, 133] width 33 height 11
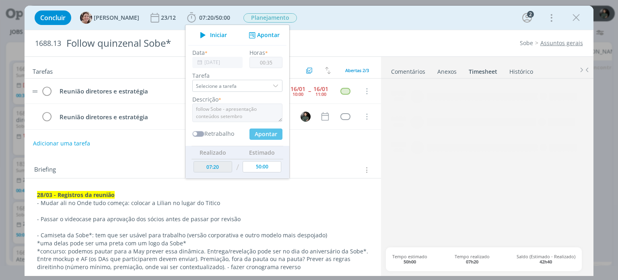
type input "07:55"
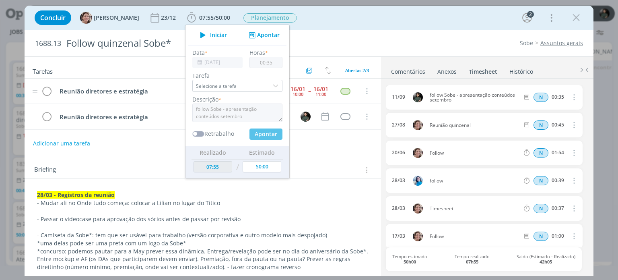
type input "00:00"
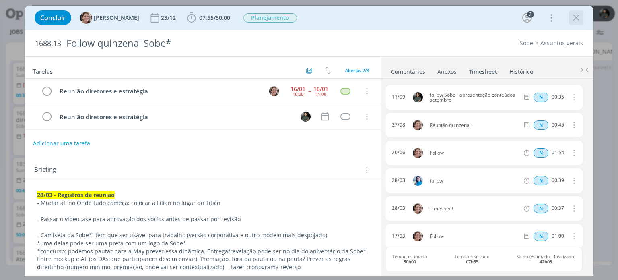
click at [580, 17] on icon "dialog" at bounding box center [577, 18] width 12 height 12
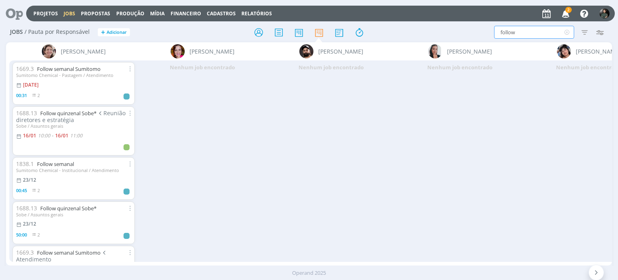
click at [529, 26] on input "follow" at bounding box center [534, 32] width 80 height 13
type input "f"
type input "t"
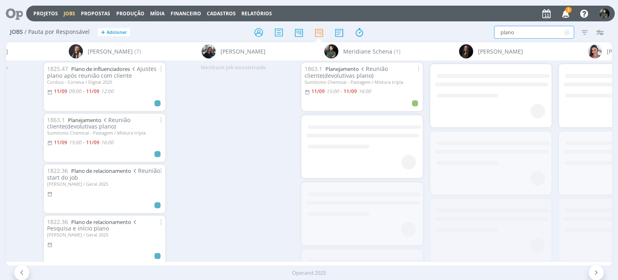
scroll to position [0, 1142]
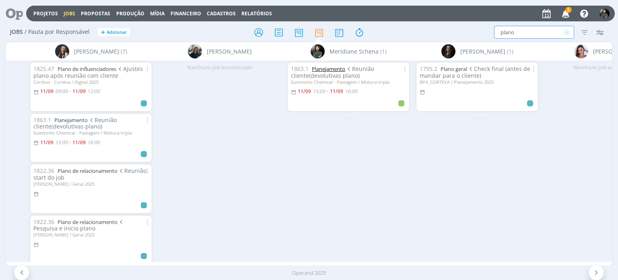
type input "plano"
click at [327, 69] on link "Planejamento" at bounding box center [328, 68] width 33 height 7
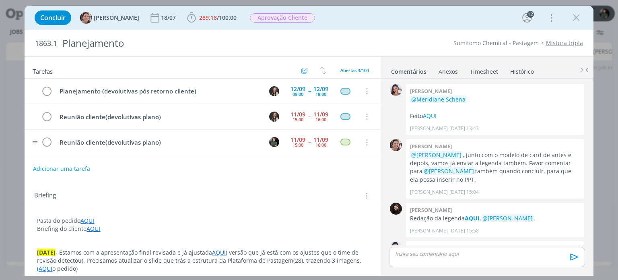
scroll to position [1038, 0]
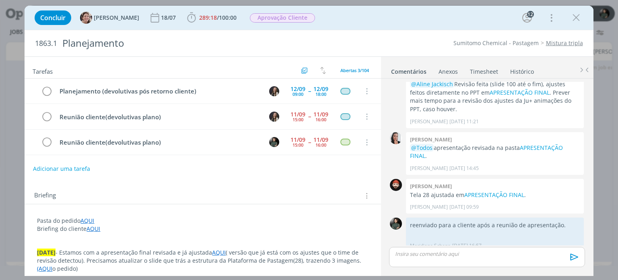
click at [487, 72] on link "Timesheet" at bounding box center [484, 70] width 29 height 12
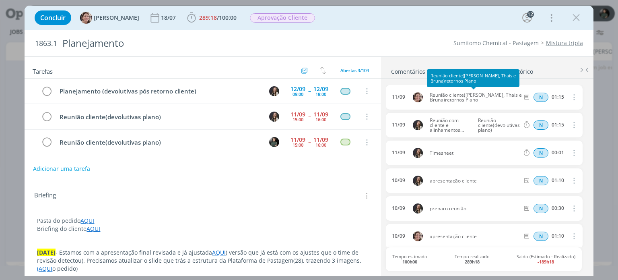
click at [453, 100] on span "Reunião cliente([PERSON_NAME], Thais e Bruna)retornos Plano" at bounding box center [475, 98] width 96 height 10
copy div "Reunião cliente([PERSON_NAME], Thais e Bruna)retornos Plano"
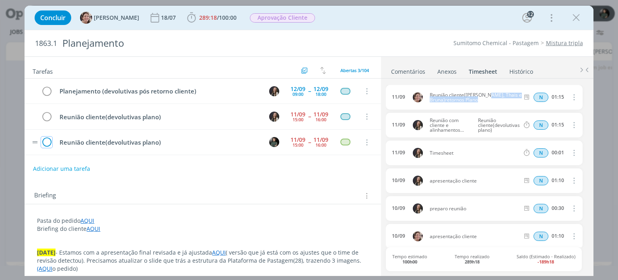
click at [48, 141] on icon "dialog" at bounding box center [46, 142] width 11 height 12
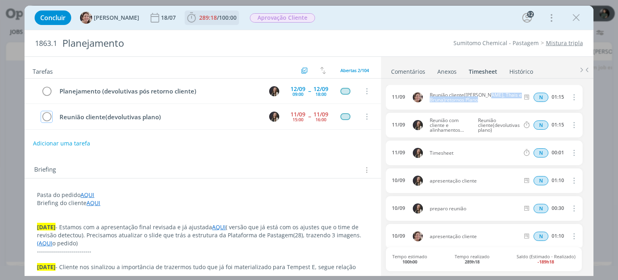
click at [219, 17] on span "100:00" at bounding box center [228, 18] width 18 height 8
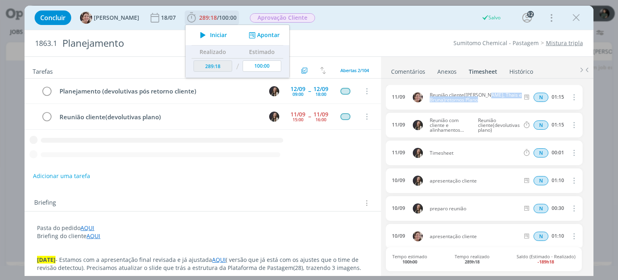
click at [254, 37] on button "Apontar" at bounding box center [263, 35] width 33 height 8
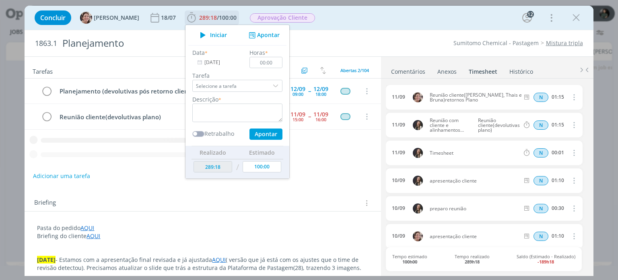
click at [240, 100] on div "Descrição *" at bounding box center [237, 108] width 98 height 27
click at [234, 108] on textarea "dialog" at bounding box center [237, 112] width 90 height 19
paste textarea "Reunião cliente([PERSON_NAME], Thais e Bruna)retornos Plano"
type textarea "Reunião cliente([PERSON_NAME], Thais e Bruna)retornos Plano"
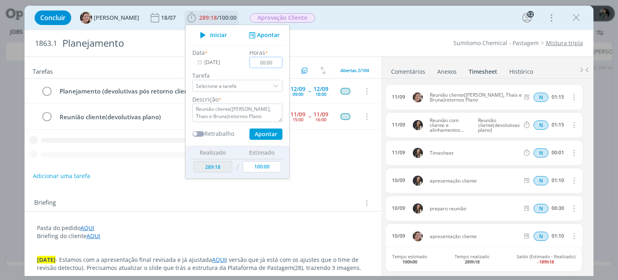
click at [272, 64] on input "00:00" at bounding box center [266, 62] width 33 height 11
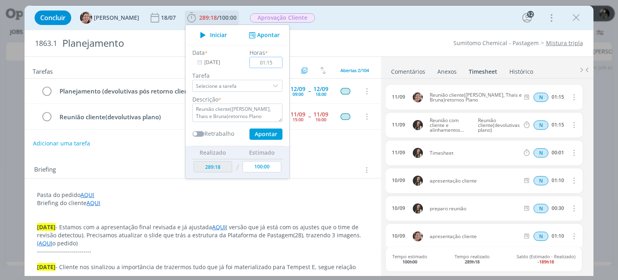
scroll to position [0, 0]
type input "01:15"
click at [250, 133] on button "Apontar" at bounding box center [266, 133] width 33 height 11
type textarea "Reunião cliente([PERSON_NAME], Thais e Bruna)retornos Plano"
type input "290:33"
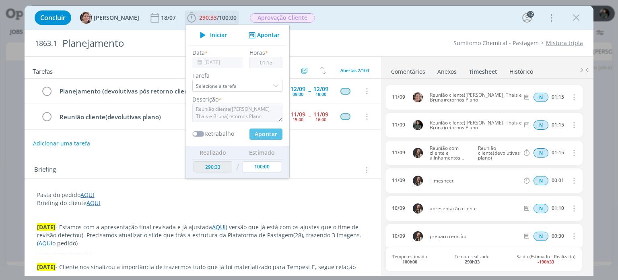
type input "00:00"
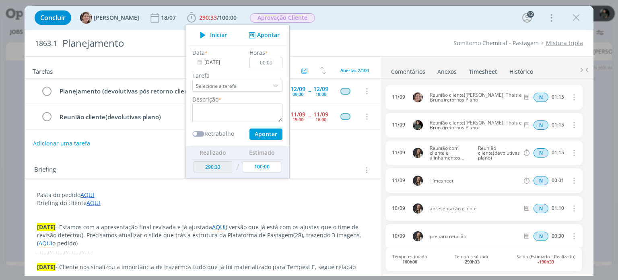
click at [332, 148] on div "Adicionar uma tarefa" at bounding box center [203, 143] width 356 height 14
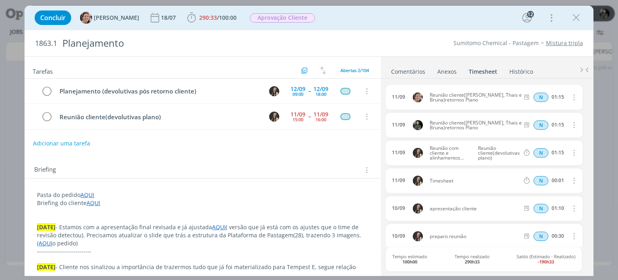
drag, startPoint x: 581, startPoint y: 18, endPoint x: 350, endPoint y: 279, distance: 348.9
click at [581, 18] on icon "dialog" at bounding box center [577, 18] width 12 height 12
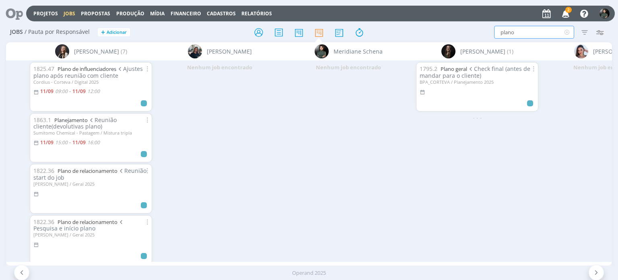
click at [525, 30] on input "plano" at bounding box center [534, 32] width 80 height 13
type input "p"
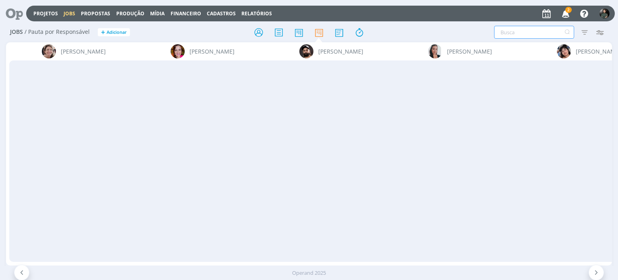
scroll to position [0, 1142]
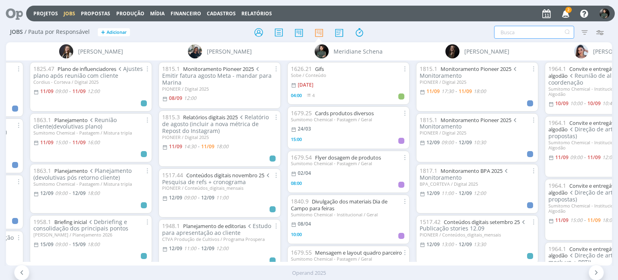
click at [564, 11] on icon "button" at bounding box center [566, 13] width 14 height 14
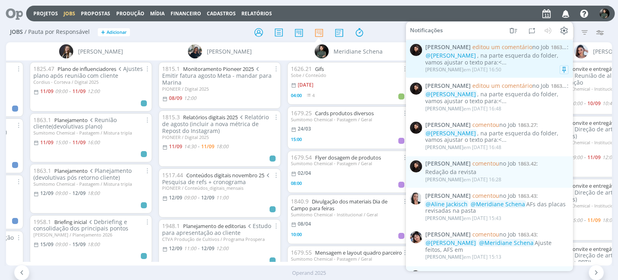
click at [515, 61] on div "@[PERSON_NAME] , na parte esquerda do folder, vamos ajustar o texto para:<..." at bounding box center [497, 59] width 143 height 14
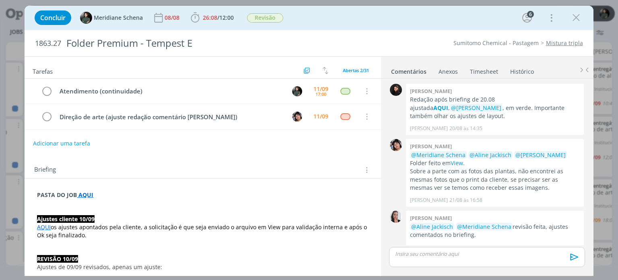
scroll to position [1037, 0]
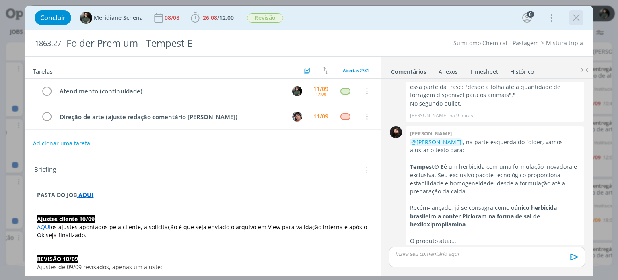
click at [577, 12] on icon "dialog" at bounding box center [577, 18] width 12 height 12
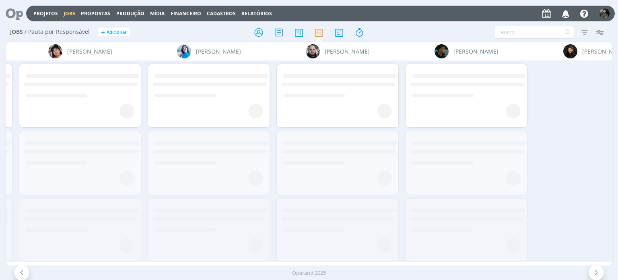
scroll to position [0, 358]
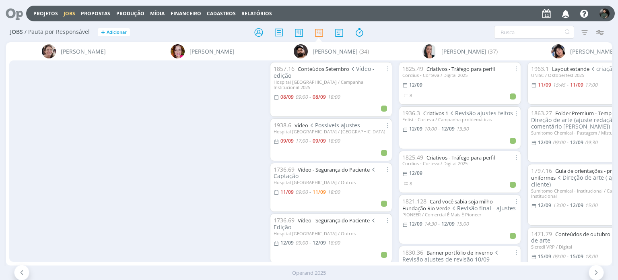
scroll to position [0, 358]
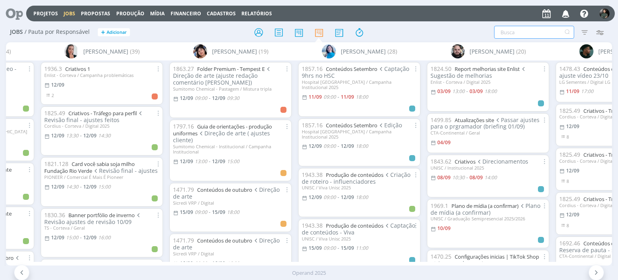
click at [509, 35] on input "text" at bounding box center [534, 32] width 80 height 13
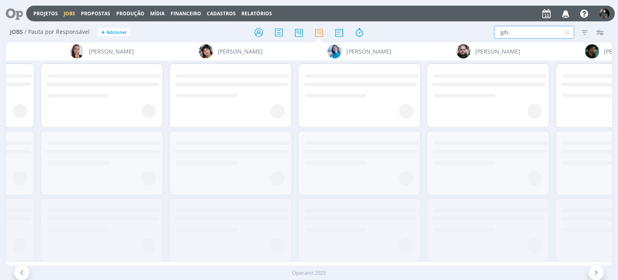
type input "gifs"
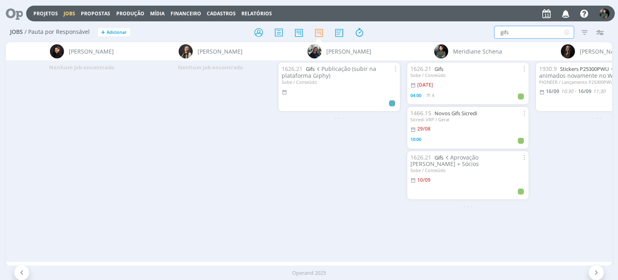
scroll to position [0, 1027]
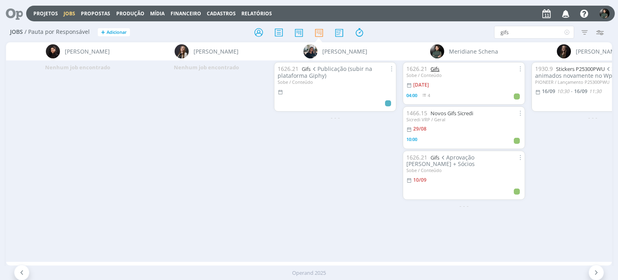
click at [431, 67] on link "Gifs" at bounding box center [435, 68] width 9 height 7
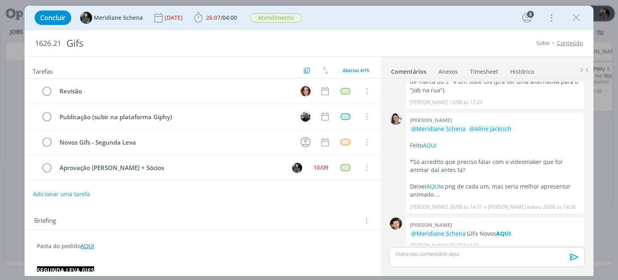
scroll to position [464, 0]
click at [47, 166] on icon "dialog" at bounding box center [46, 168] width 11 height 12
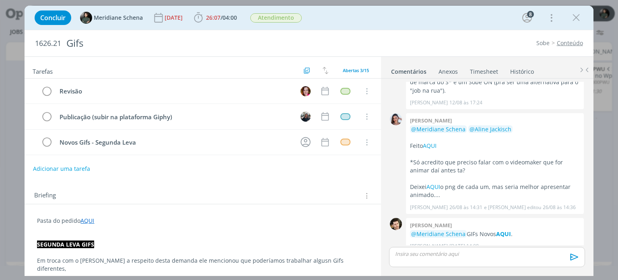
drag, startPoint x: 573, startPoint y: 21, endPoint x: 445, endPoint y: 108, distance: 155.2
click at [573, 21] on icon "dialog" at bounding box center [577, 18] width 12 height 12
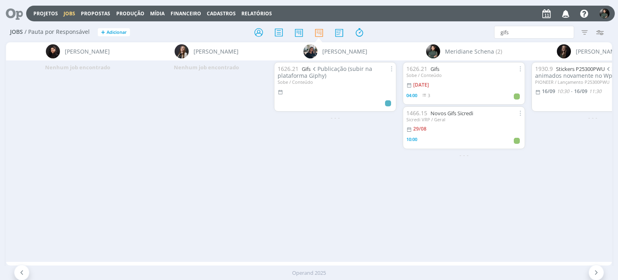
click at [302, 165] on div "1626.21 Gifs Publicação (subir na plataforma Giphy) Sobe / Conteúdo - - -" at bounding box center [335, 160] width 129 height 201
click at [309, 144] on div "1626.21 Gifs Publicação (subir na plataforma Giphy) Sobe / Conteúdo - - -" at bounding box center [335, 160] width 129 height 201
click at [453, 112] on link "Novos Gifs Sicredi" at bounding box center [452, 113] width 43 height 7
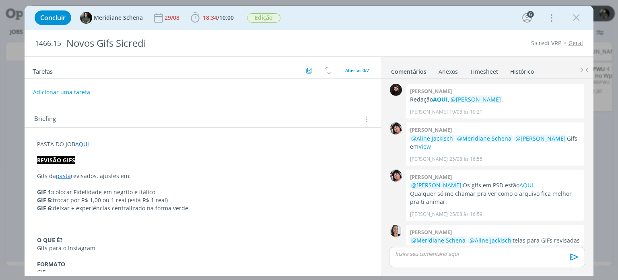
scroll to position [217, 0]
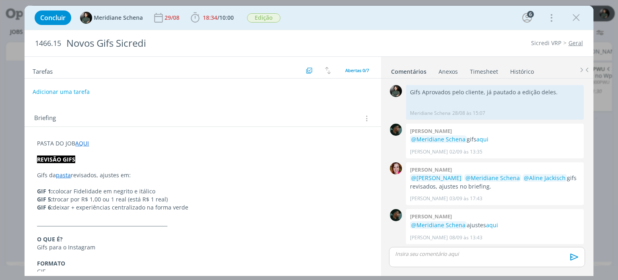
click at [85, 93] on button "Adicionar uma tarefa" at bounding box center [61, 92] width 57 height 14
click at [85, 93] on input "dialog" at bounding box center [150, 91] width 222 height 11
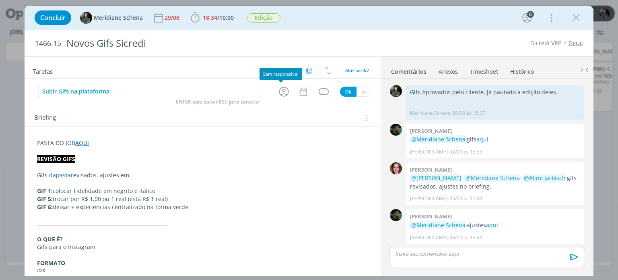
click at [285, 91] on icon "dialog" at bounding box center [284, 92] width 10 height 10
type input "Subir Gifs na plataforma"
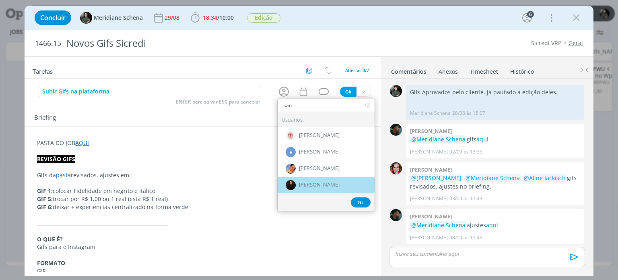
click at [316, 183] on span "[PERSON_NAME]" at bounding box center [319, 185] width 41 height 6
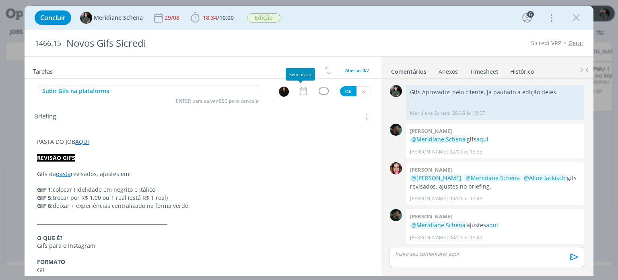
click at [300, 90] on icon "dialog" at bounding box center [303, 91] width 10 height 10
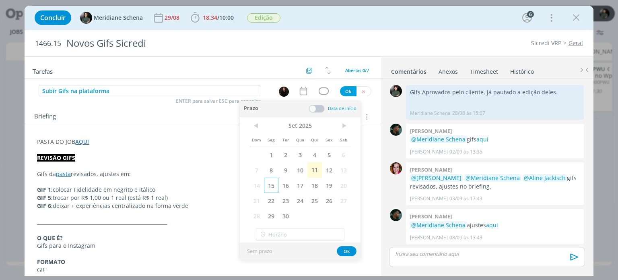
click at [275, 184] on span "15" at bounding box center [271, 185] width 14 height 15
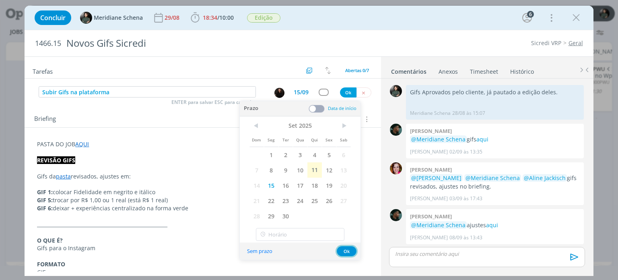
click at [352, 251] on button "Ok" at bounding box center [347, 251] width 20 height 10
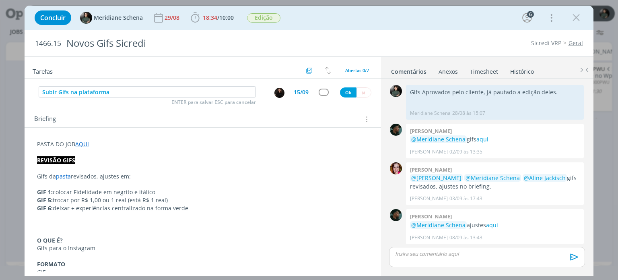
click at [279, 91] on img "dialog" at bounding box center [280, 93] width 10 height 10
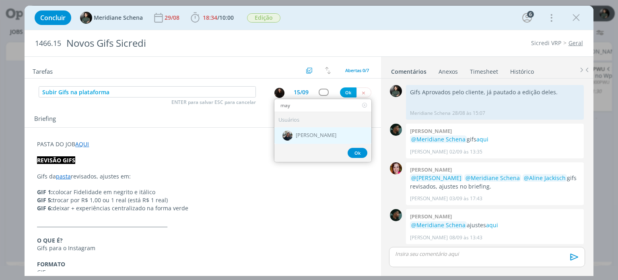
type input "may"
click at [323, 137] on span "[PERSON_NAME]" at bounding box center [316, 135] width 41 height 6
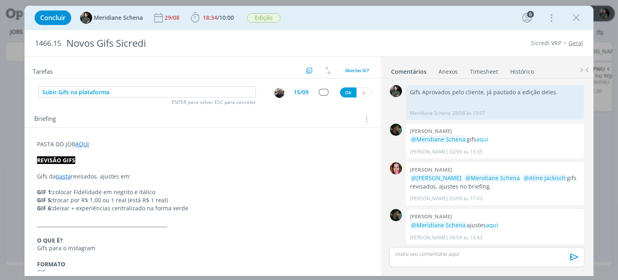
click at [323, 95] on div "dialog" at bounding box center [324, 92] width 10 height 7
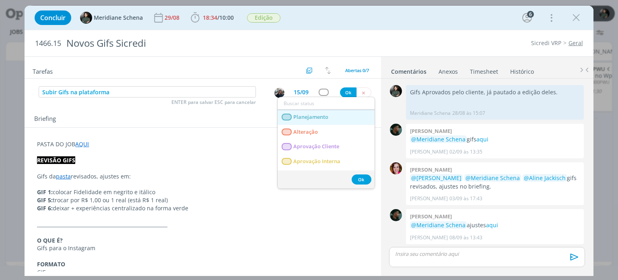
click at [324, 120] on link "Planejamento" at bounding box center [326, 117] width 97 height 15
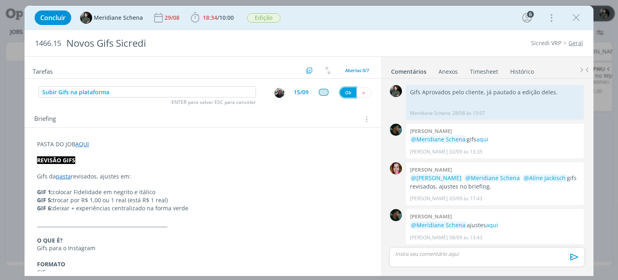
click at [343, 92] on button "Ok" at bounding box center [348, 92] width 17 height 10
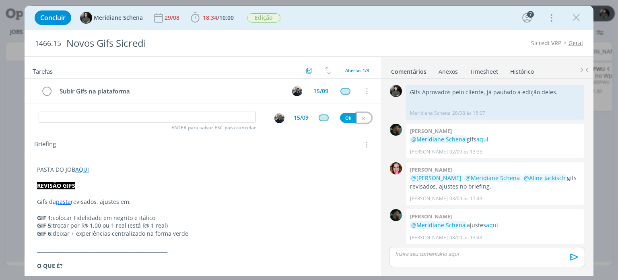
click at [363, 117] on button "dialog" at bounding box center [364, 118] width 15 height 10
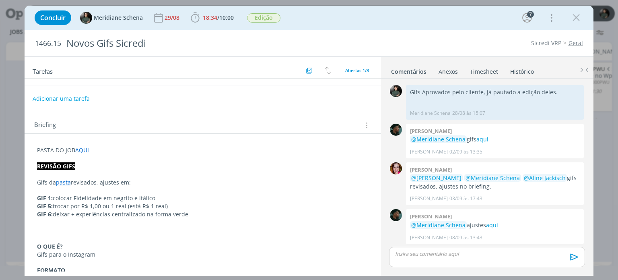
scroll to position [81, 0]
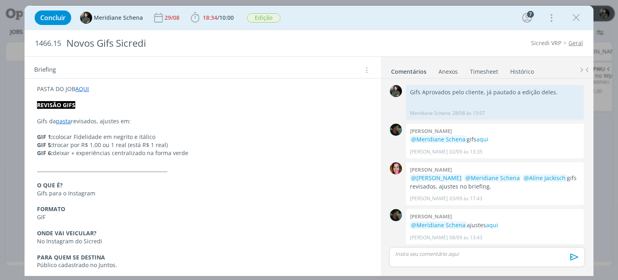
click at [447, 265] on div "dialog" at bounding box center [487, 257] width 196 height 20
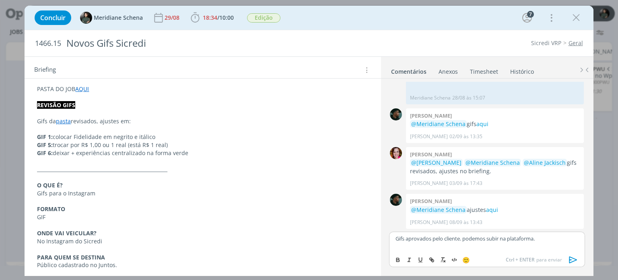
click at [469, 240] on p "Gifs aprovados pelo cliente. podemos subir na plataforma." at bounding box center [487, 238] width 183 height 7
click at [573, 257] on icon "dialog" at bounding box center [574, 260] width 12 height 12
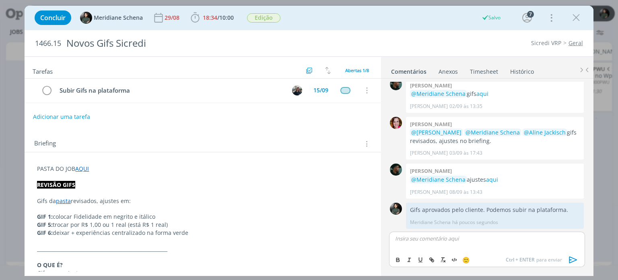
scroll to position [0, 0]
click at [293, 88] on img "dialog" at bounding box center [297, 91] width 10 height 10
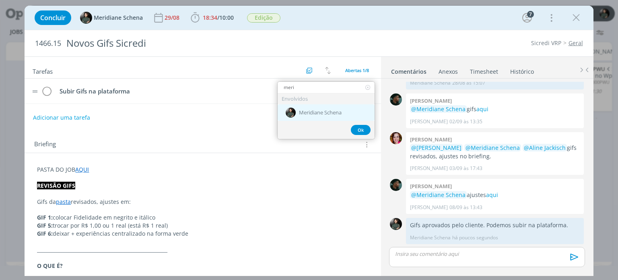
type input "meri"
click at [301, 110] on span "Meridiane Schena" at bounding box center [320, 113] width 43 height 6
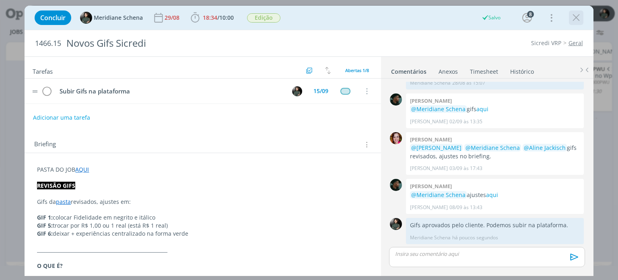
click at [581, 21] on icon "dialog" at bounding box center [577, 18] width 12 height 12
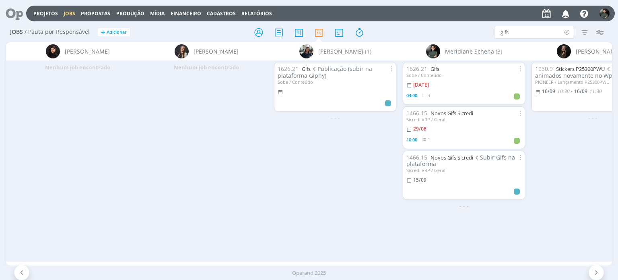
click at [569, 33] on icon at bounding box center [568, 32] width 10 height 13
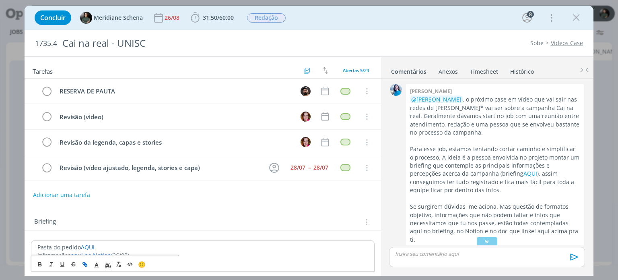
scroll to position [270, 0]
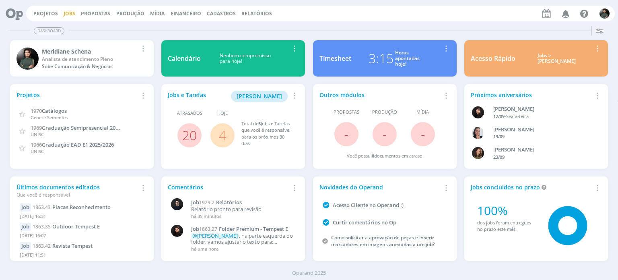
click at [69, 13] on link "Jobs" at bounding box center [70, 13] width 12 height 7
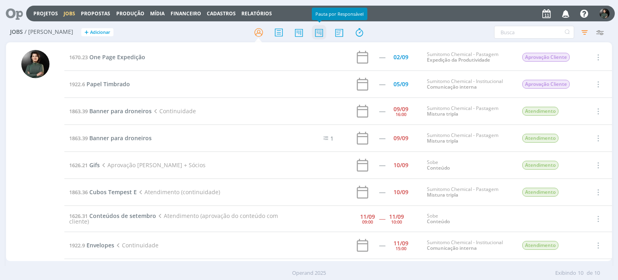
click at [321, 35] on icon at bounding box center [319, 33] width 14 height 16
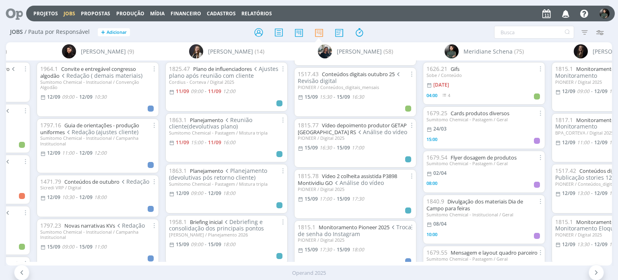
scroll to position [523, 0]
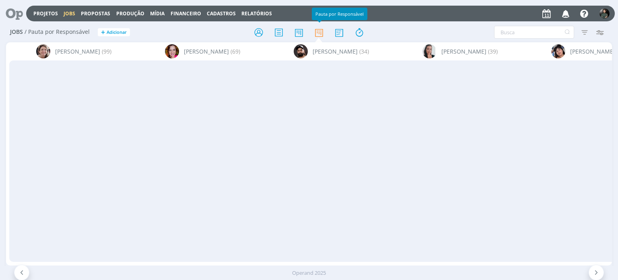
scroll to position [523, 0]
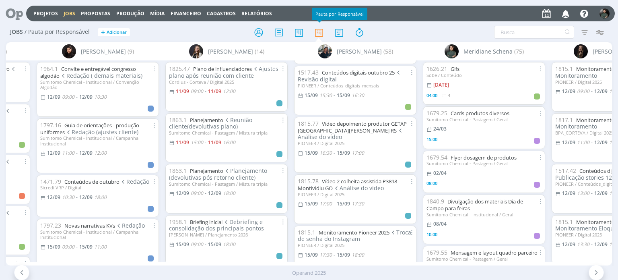
click at [439, 32] on div "Filtrar Filtrar Limpar Tipo Jobs e Tarefas Data Personalizado a Situação dos jo…" at bounding box center [511, 32] width 194 height 13
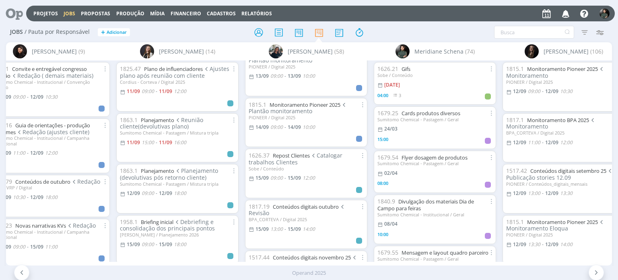
scroll to position [282, 0]
